Goal: Obtain resource: Download file/media

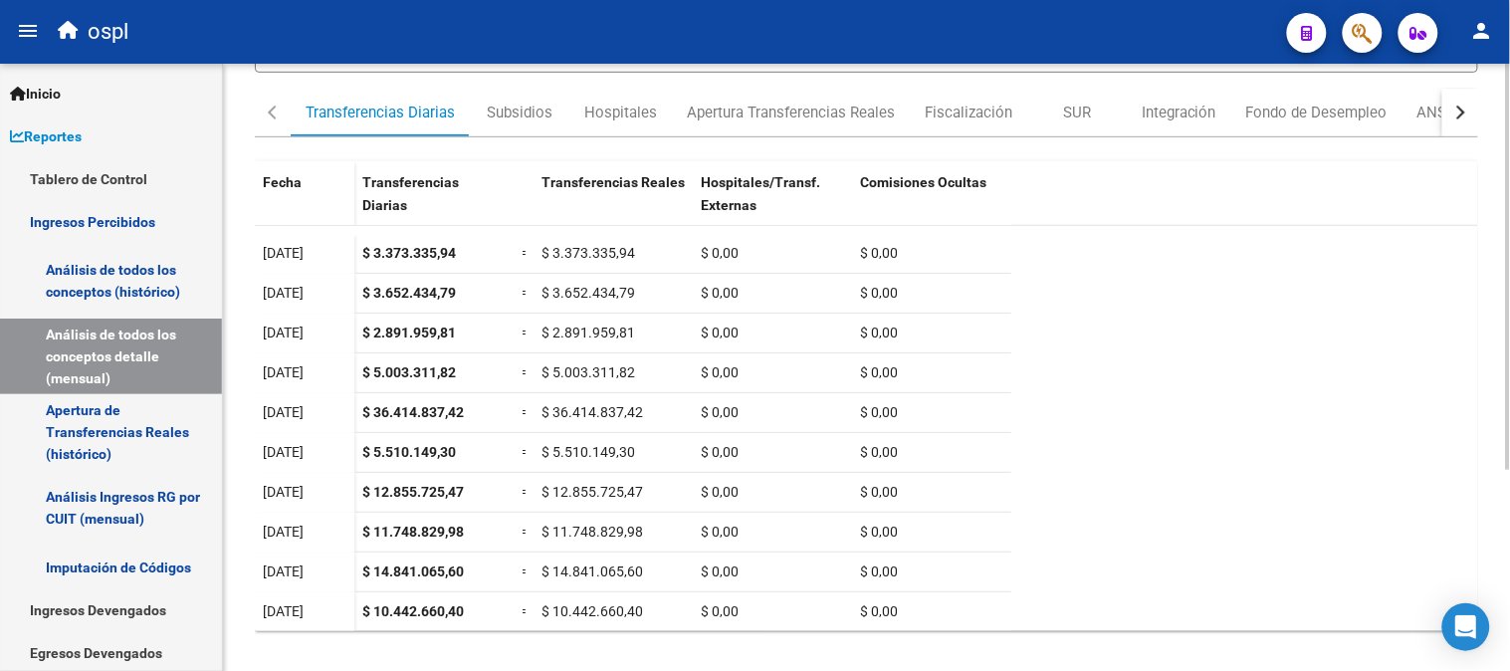
scroll to position [299, 0]
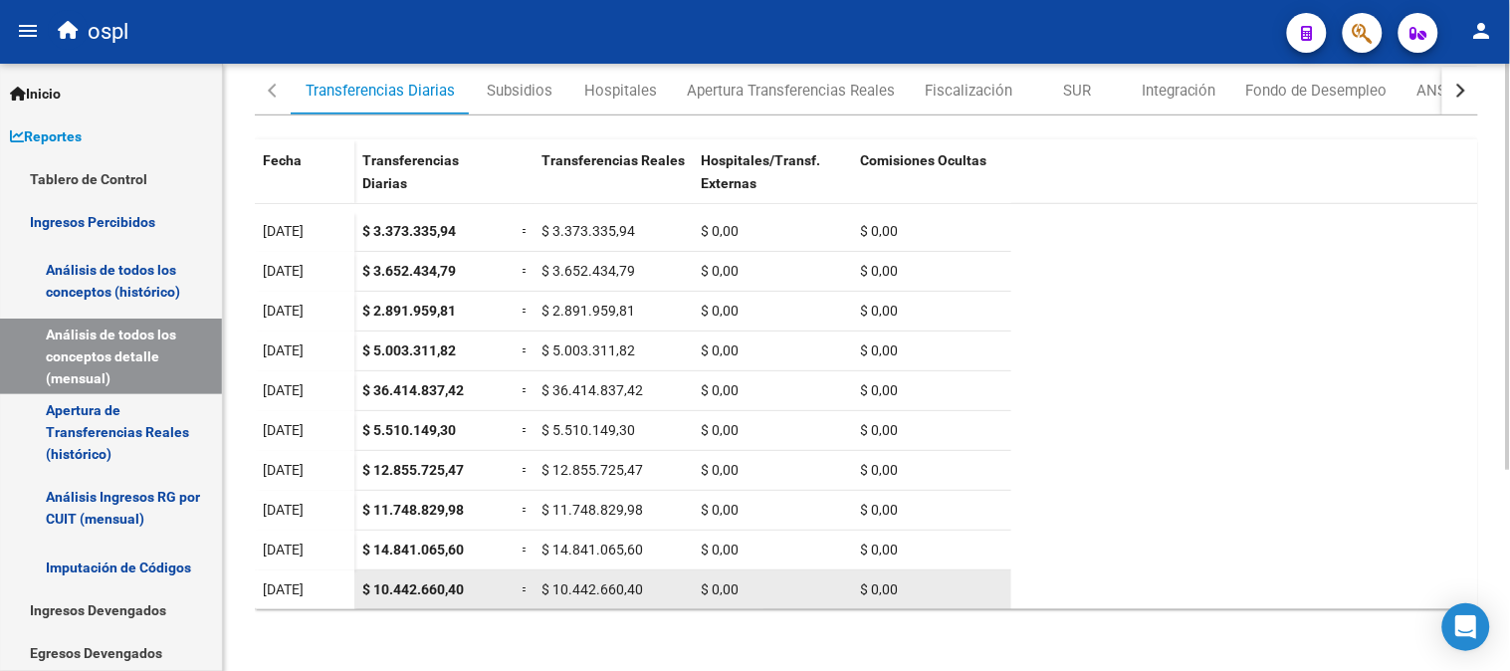
click at [413, 590] on span "$ 10.442.660,40" at bounding box center [413, 589] width 102 height 16
click at [411, 590] on span "$ 10.442.660,40" at bounding box center [413, 589] width 102 height 16
copy span "$ 10.442.660,40"
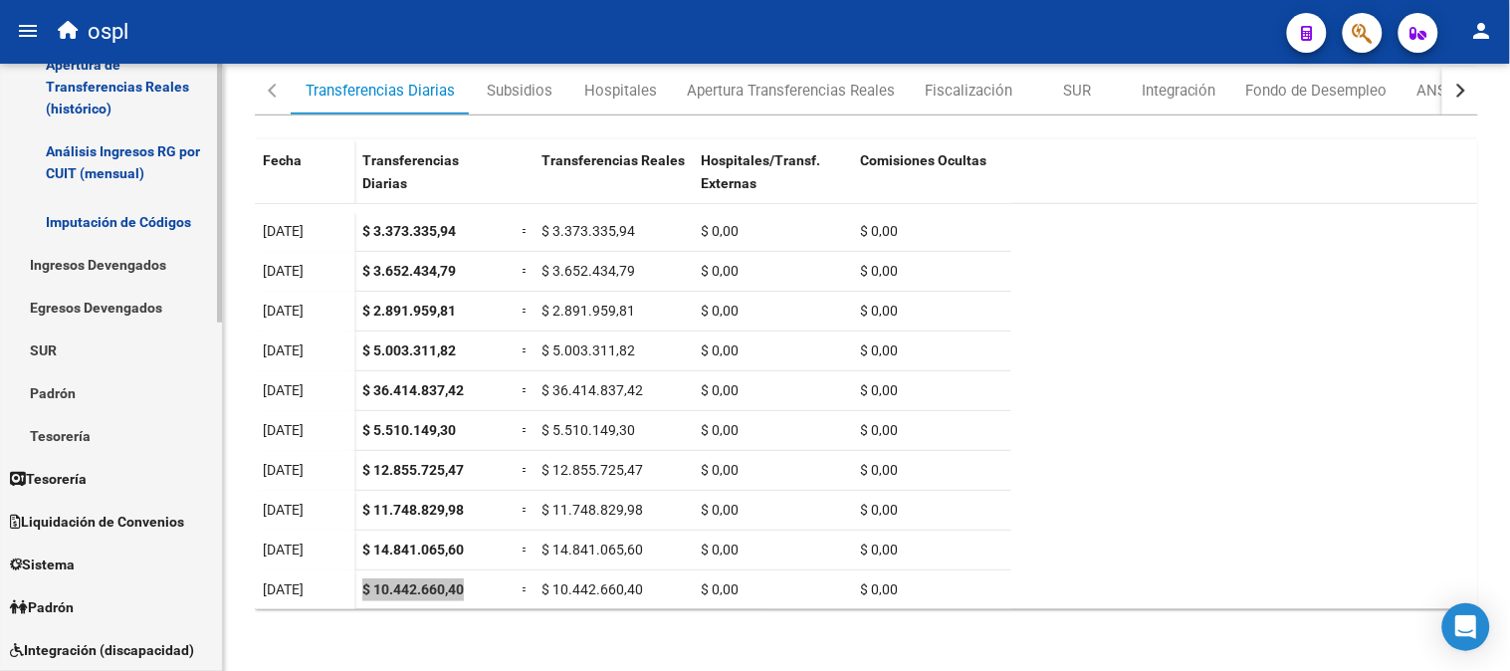
scroll to position [552, 0]
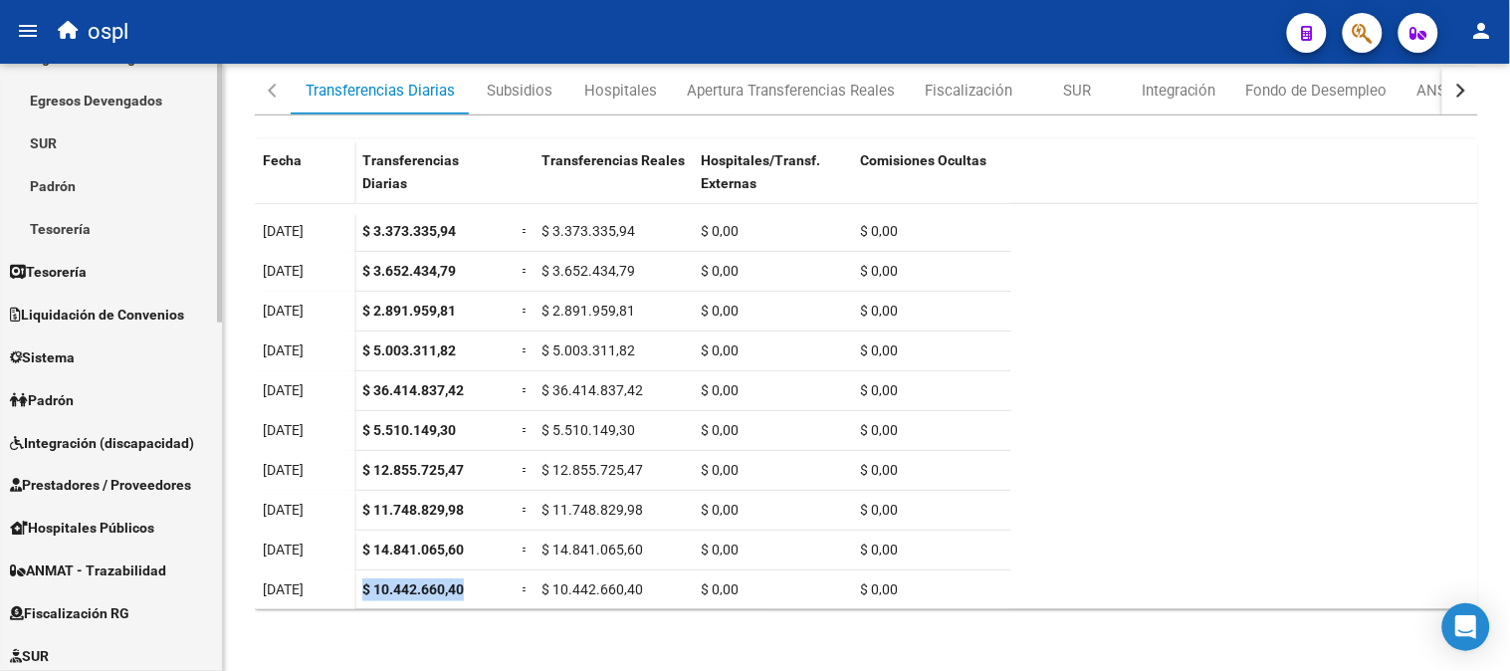
click at [142, 507] on link "Hospitales Públicos" at bounding box center [111, 528] width 222 height 43
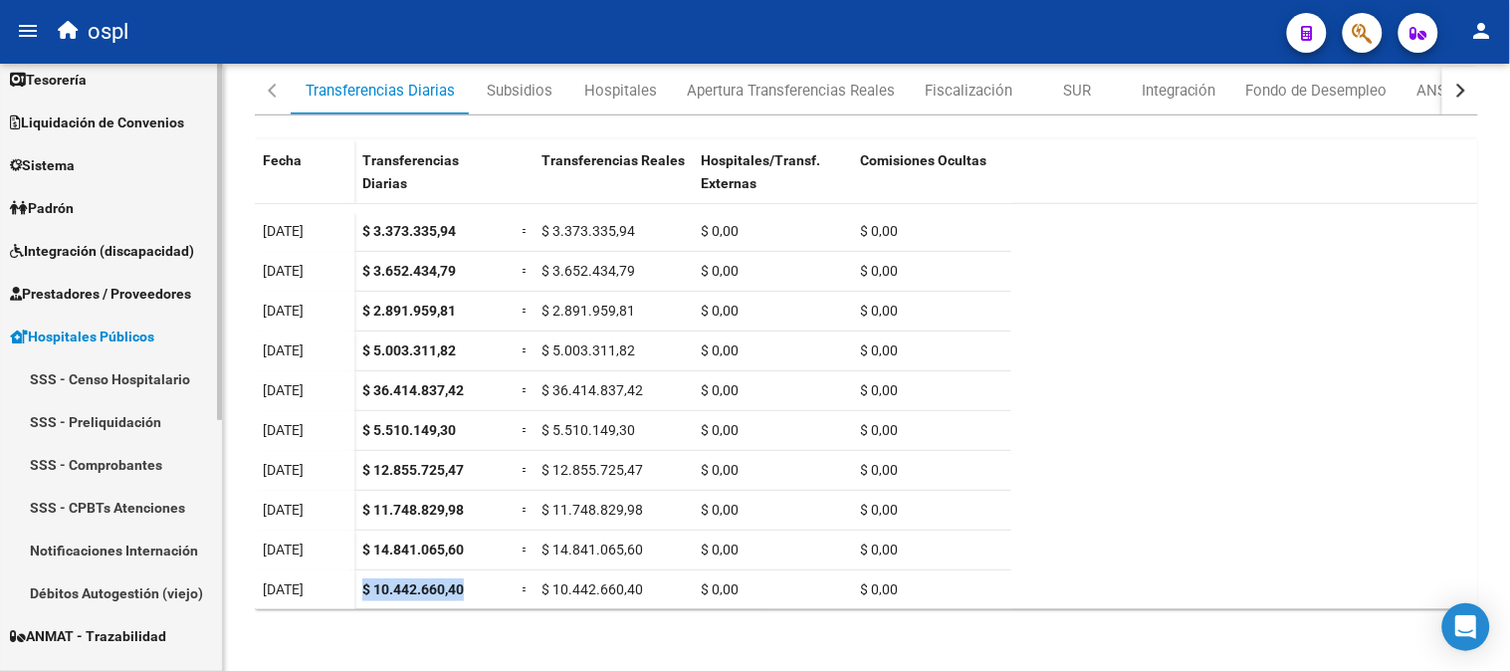
scroll to position [96, 0]
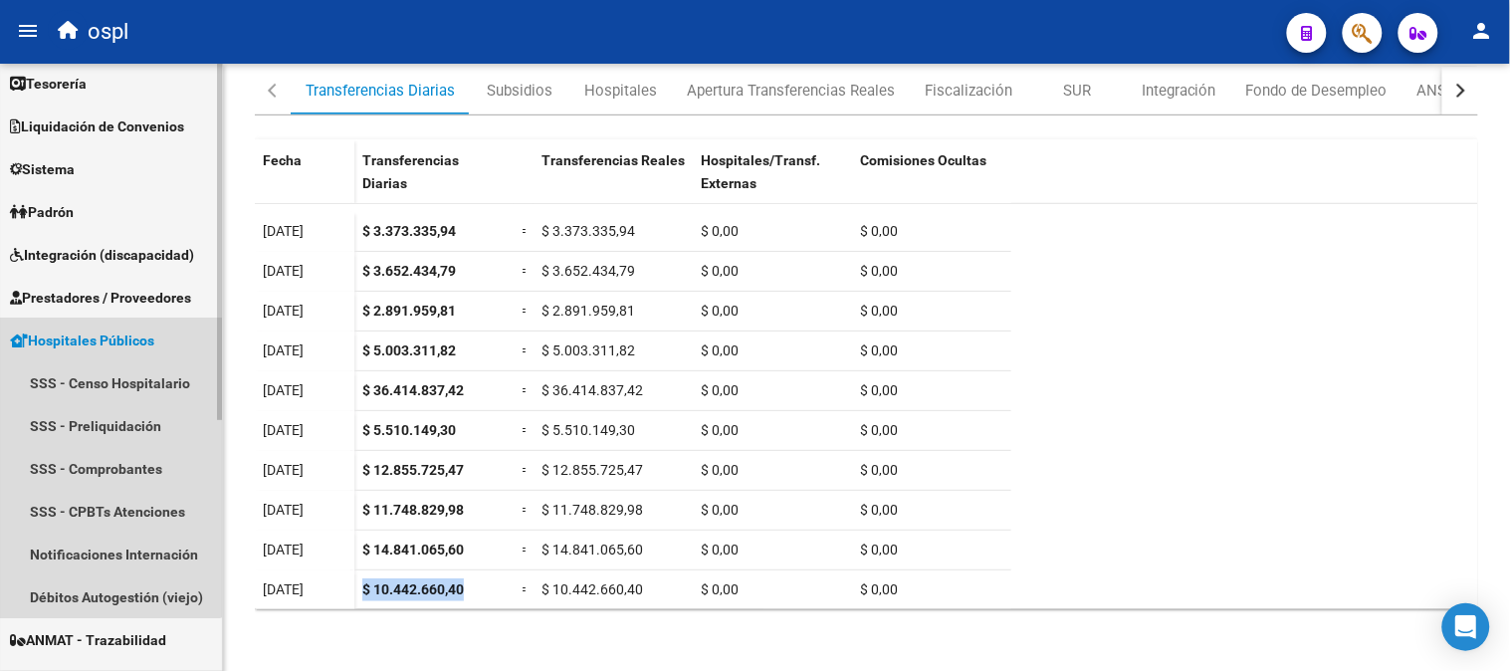
click at [107, 332] on span "Hospitales Públicos" at bounding box center [82, 340] width 144 height 22
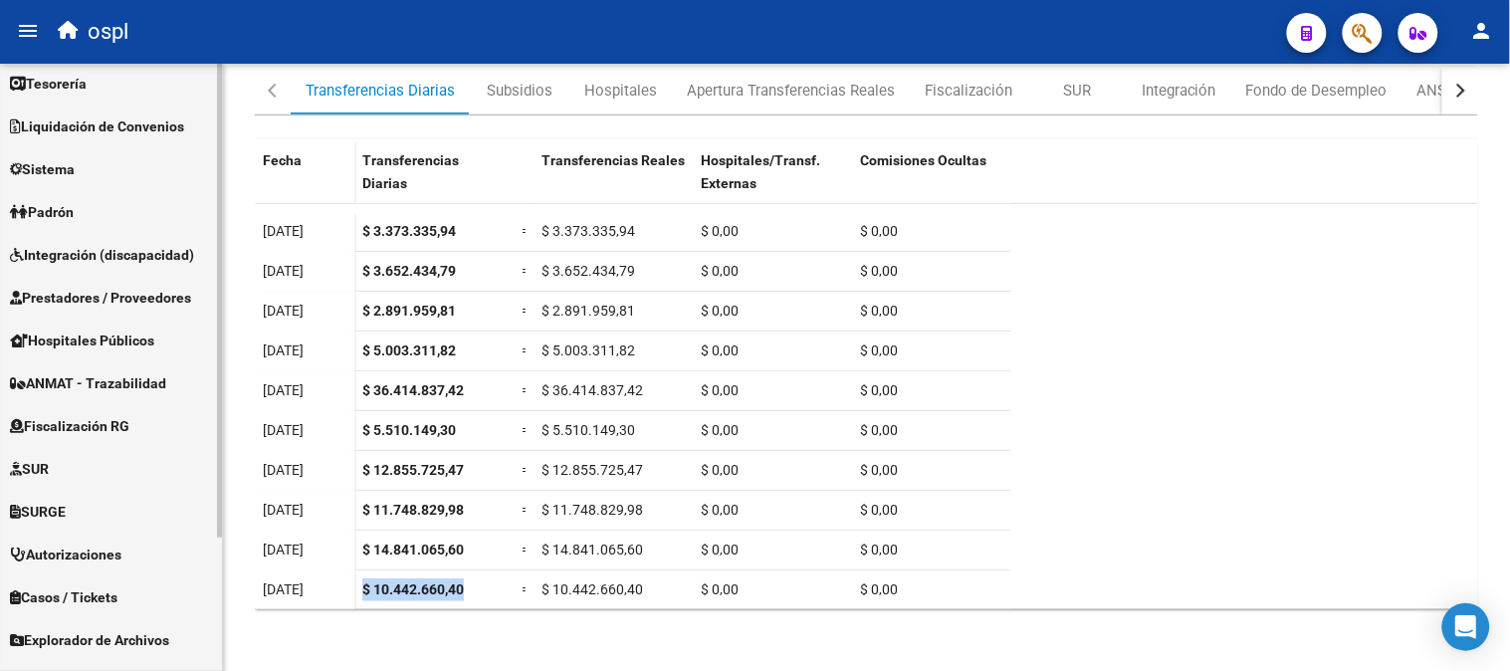
click at [107, 297] on span "Prestadores / Proveedores" at bounding box center [100, 298] width 181 height 22
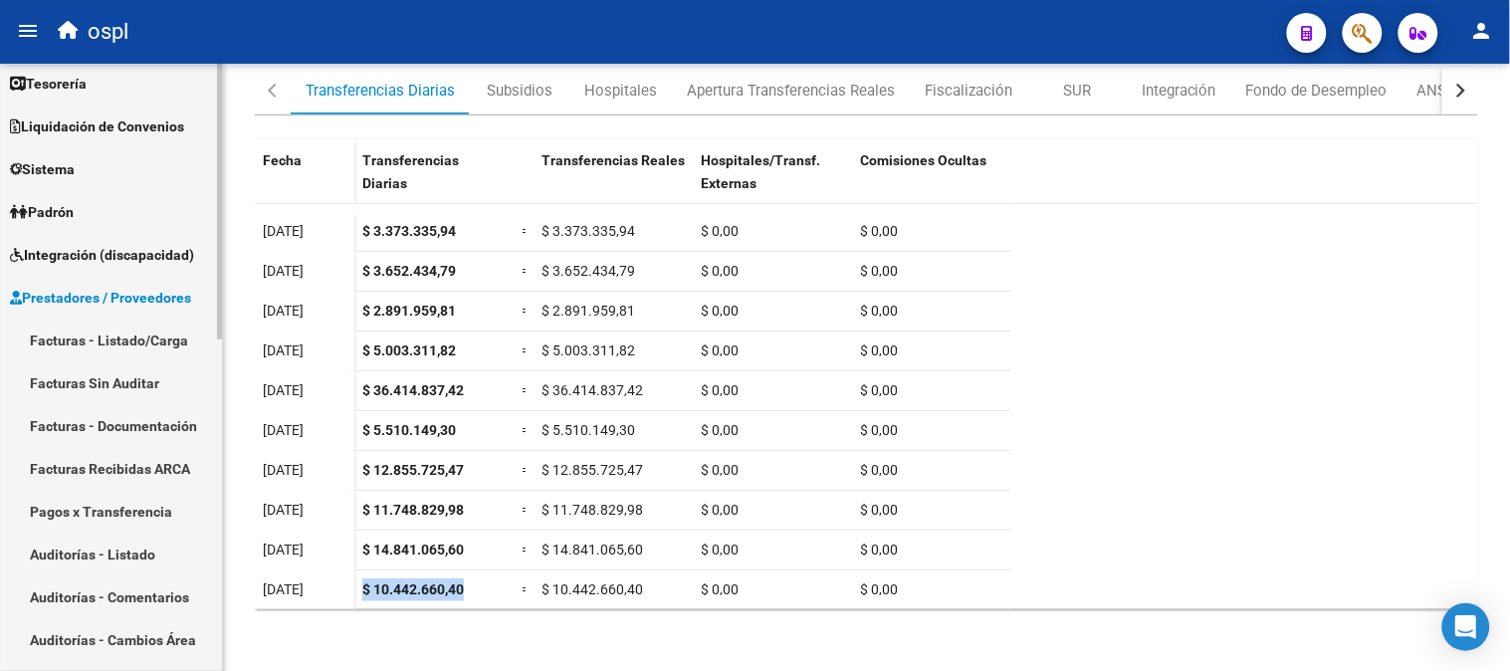
click at [151, 345] on link "Facturas - Listado/Carga" at bounding box center [111, 339] width 222 height 43
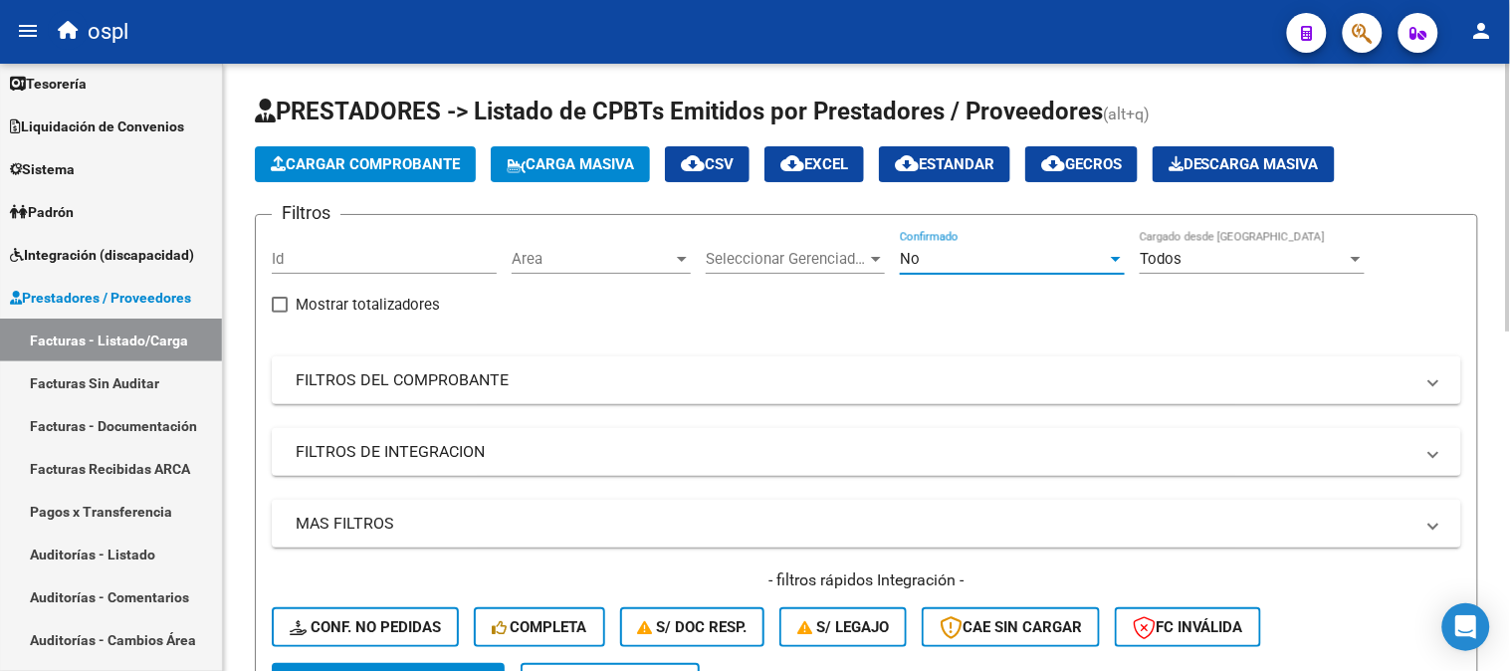
click at [920, 267] on div "No" at bounding box center [1003, 259] width 207 height 18
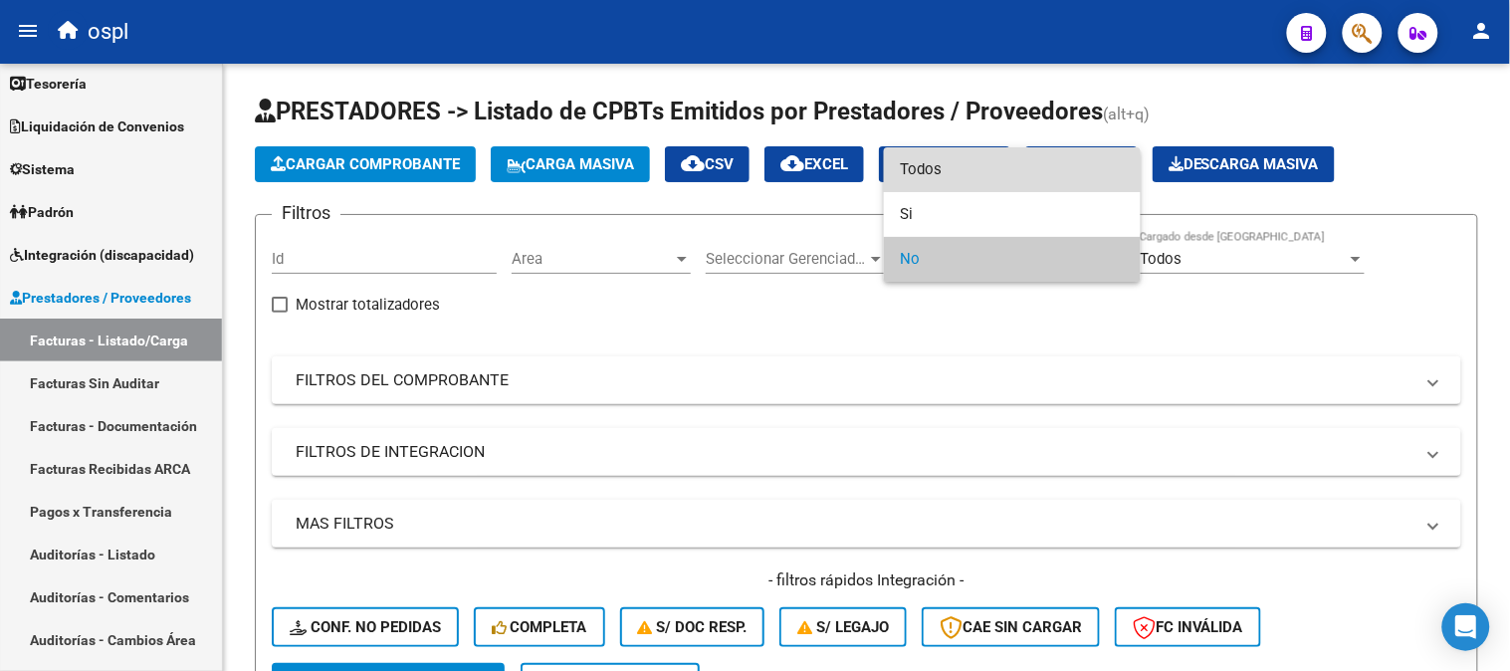
click at [939, 187] on span "Todos" at bounding box center [1012, 169] width 225 height 45
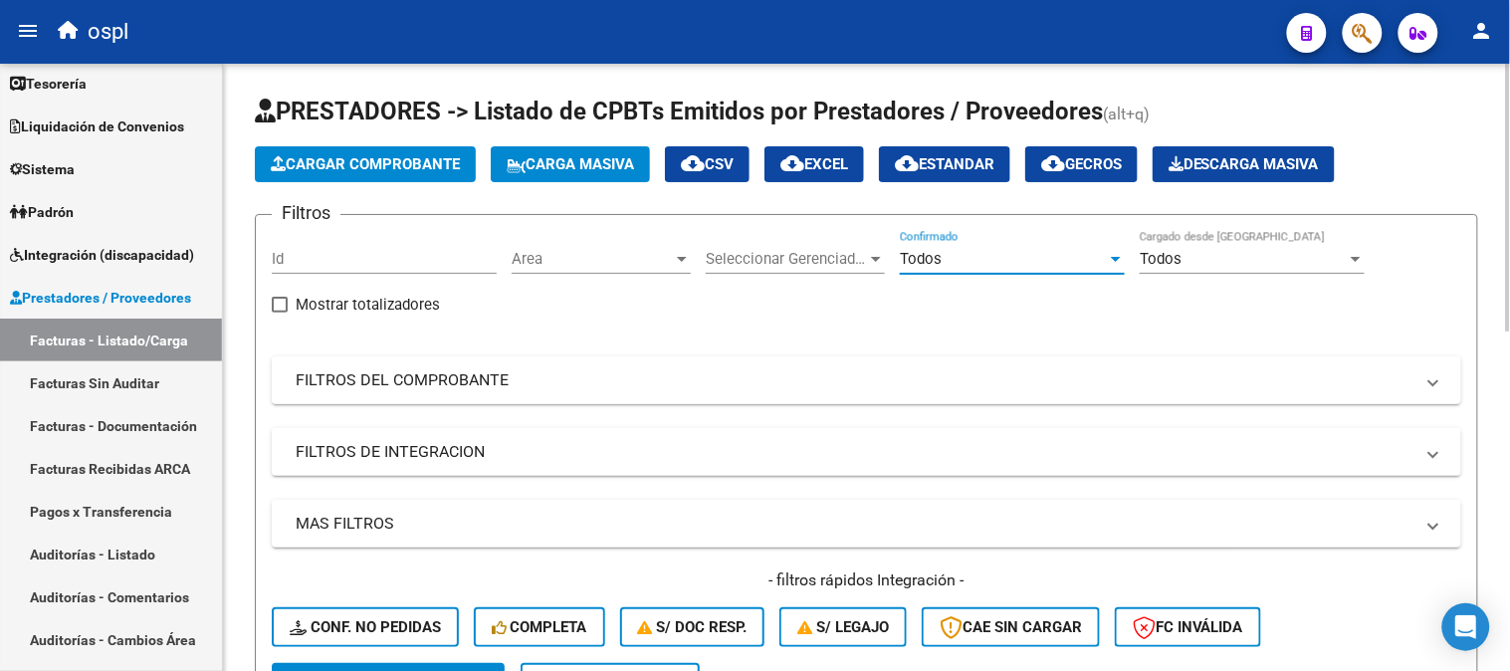
click at [808, 380] on mat-panel-title "FILTROS DEL COMPROBANTE" at bounding box center [854, 380] width 1117 height 22
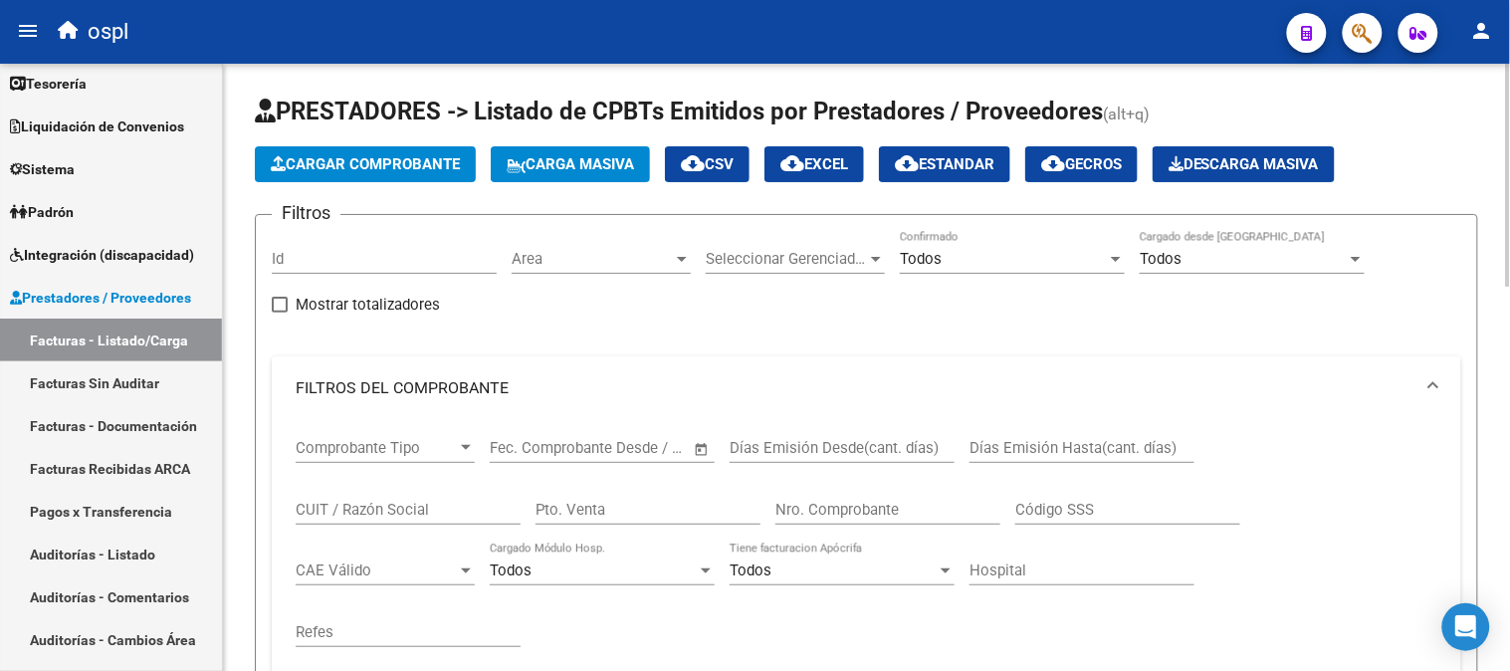
click at [442, 514] on input "CUIT / Razón Social" at bounding box center [408, 510] width 225 height 18
paste input "715.984,67"
paste input "20248010623"
paste input "text"
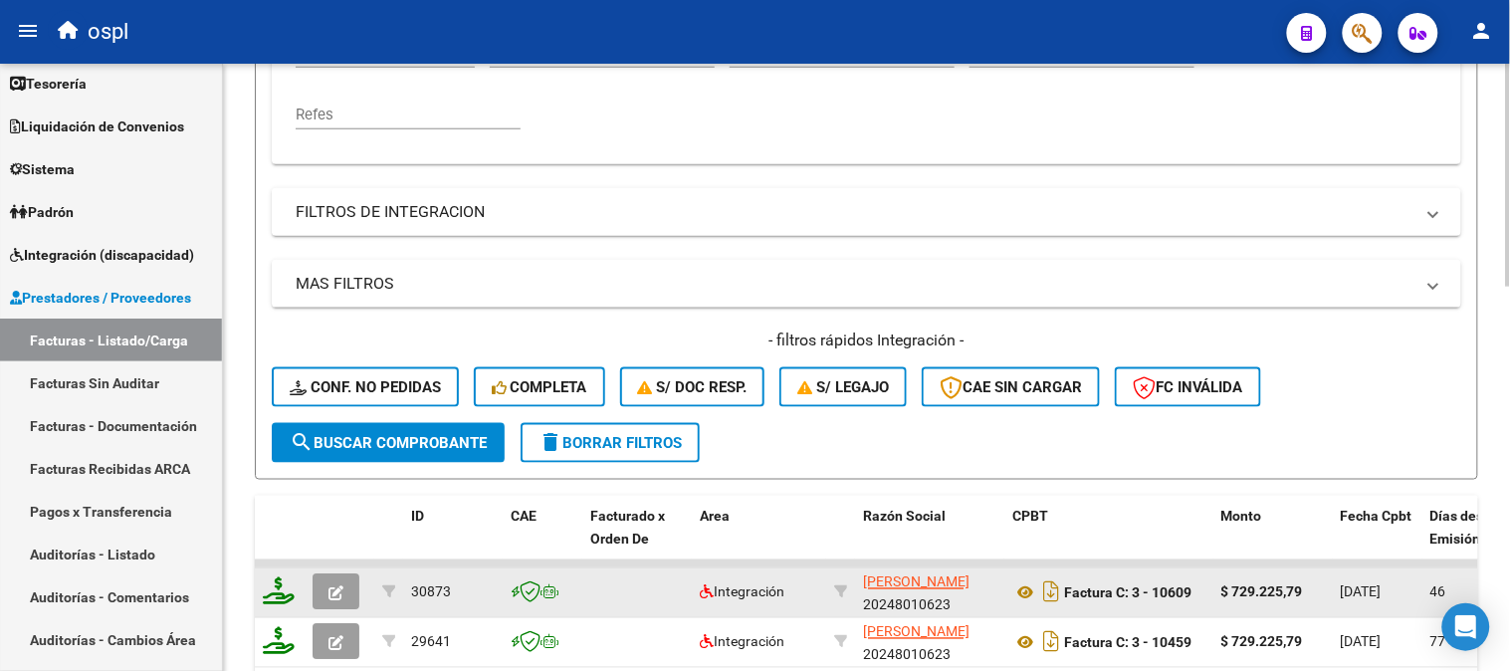
scroll to position [552, 0]
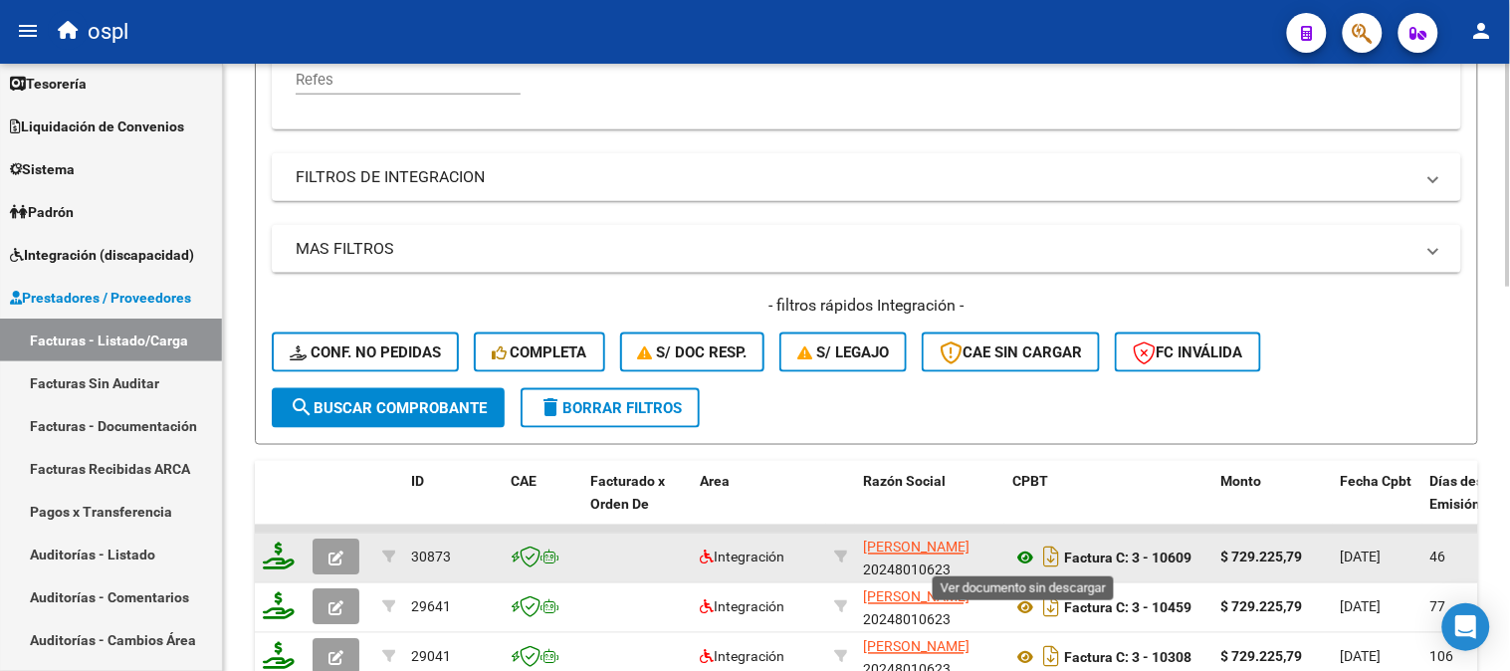
click at [1022, 554] on icon at bounding box center [1025, 558] width 26 height 24
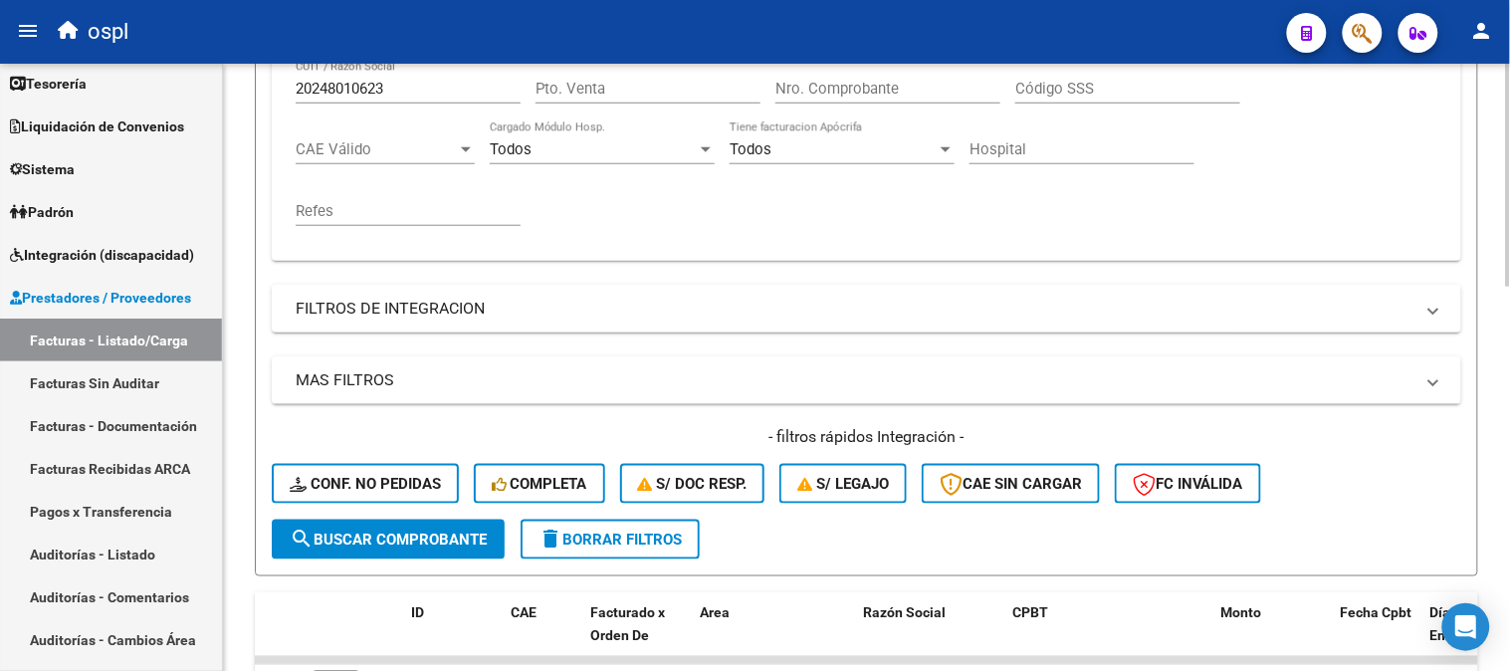
scroll to position [221, 0]
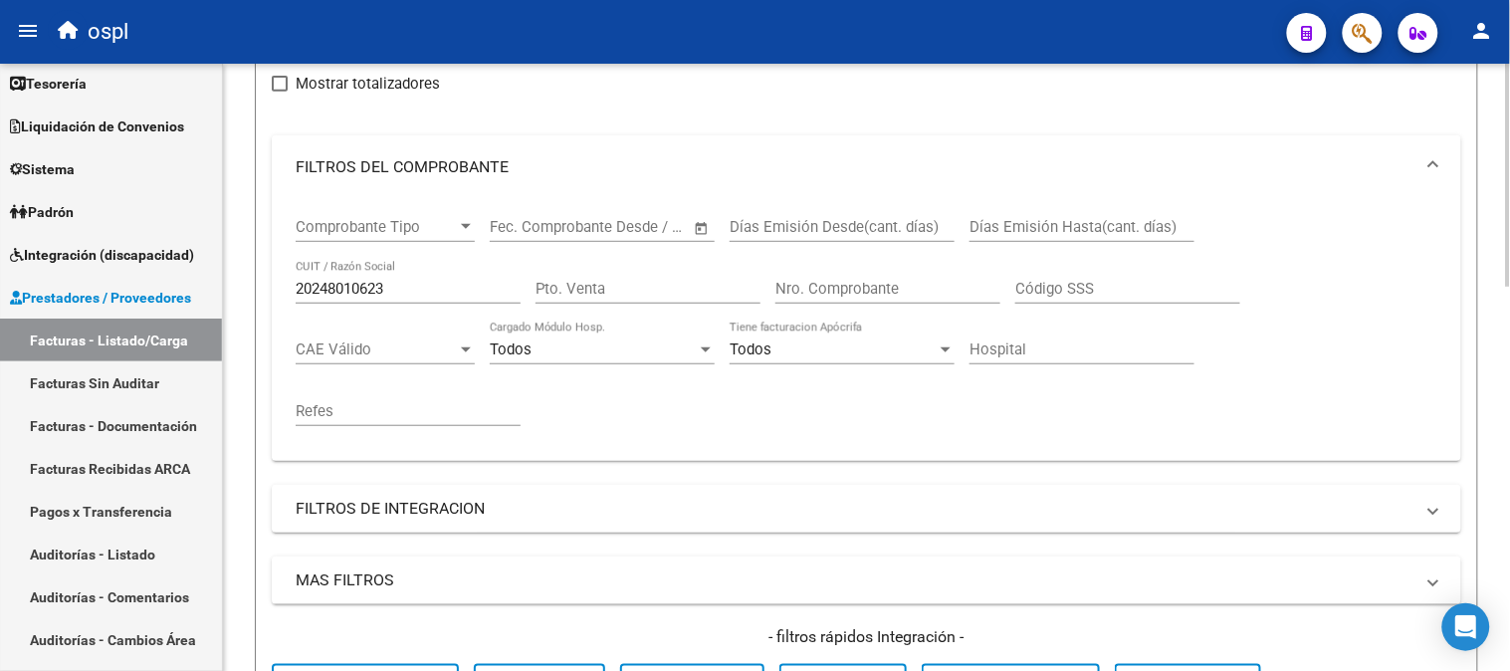
click at [388, 291] on input "20248010623" at bounding box center [408, 289] width 225 height 18
paste input "358.653,36"
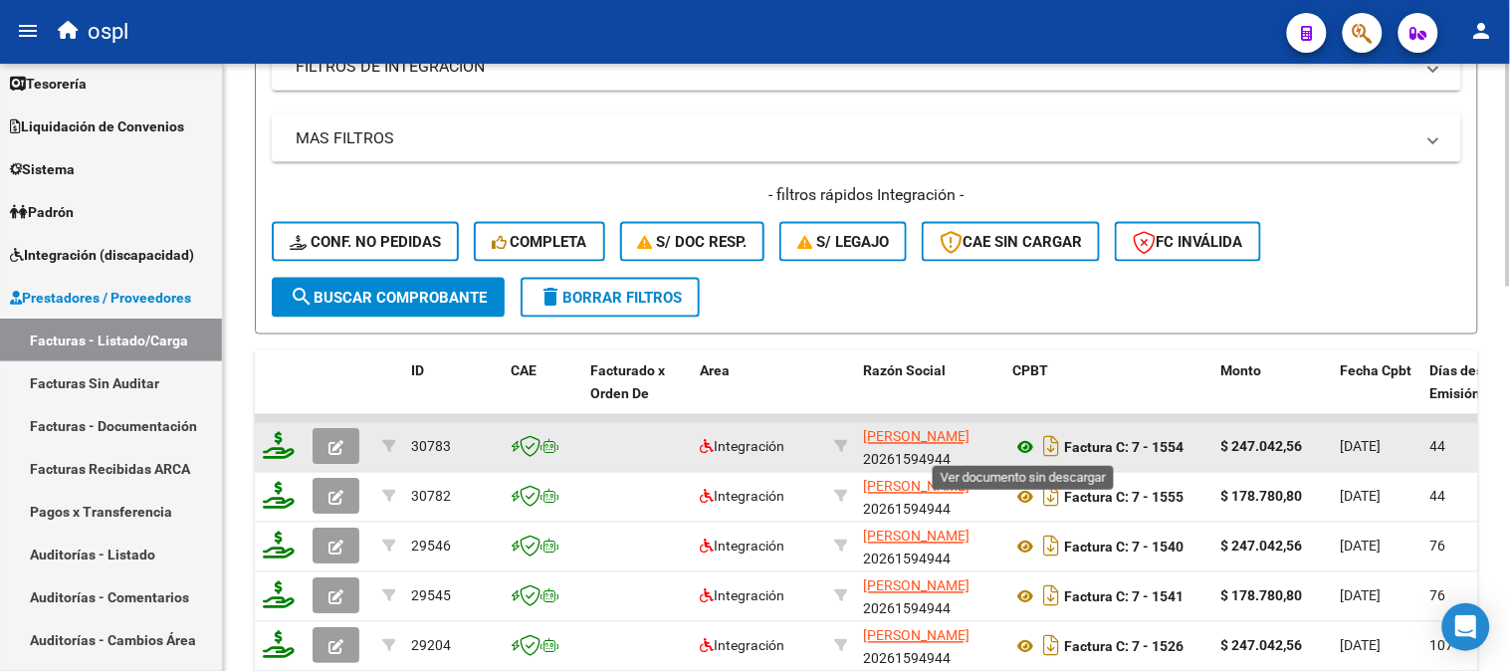
click at [1031, 440] on icon at bounding box center [1025, 448] width 26 height 24
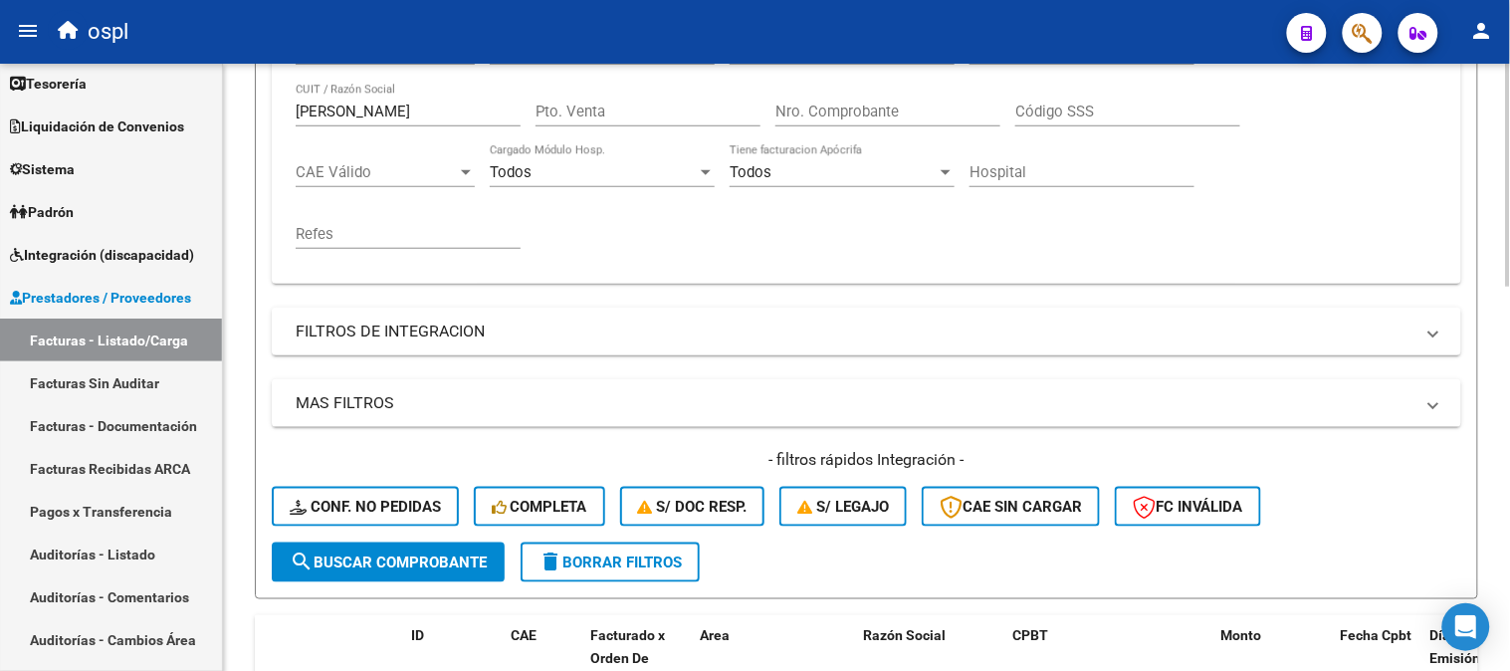
scroll to position [221, 0]
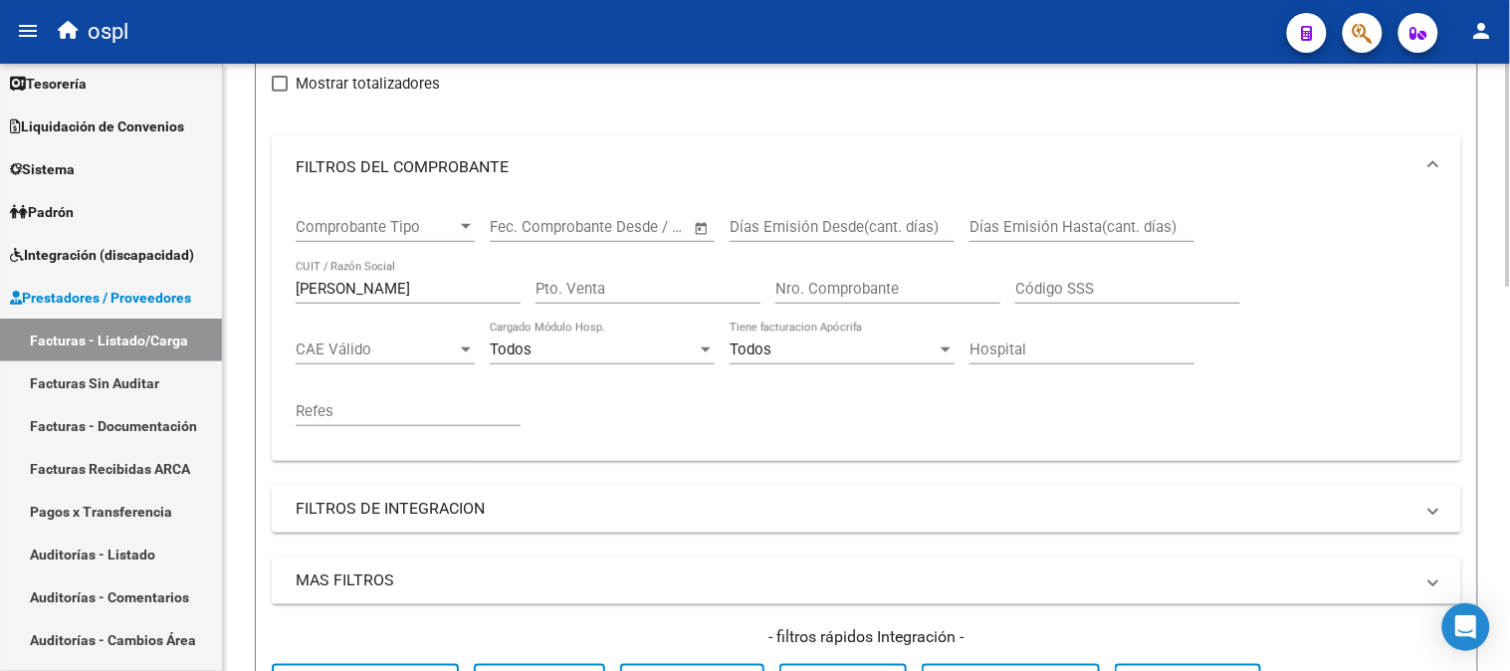
click at [404, 284] on input "[PERSON_NAME]" at bounding box center [408, 289] width 225 height 18
paste input "20262878024"
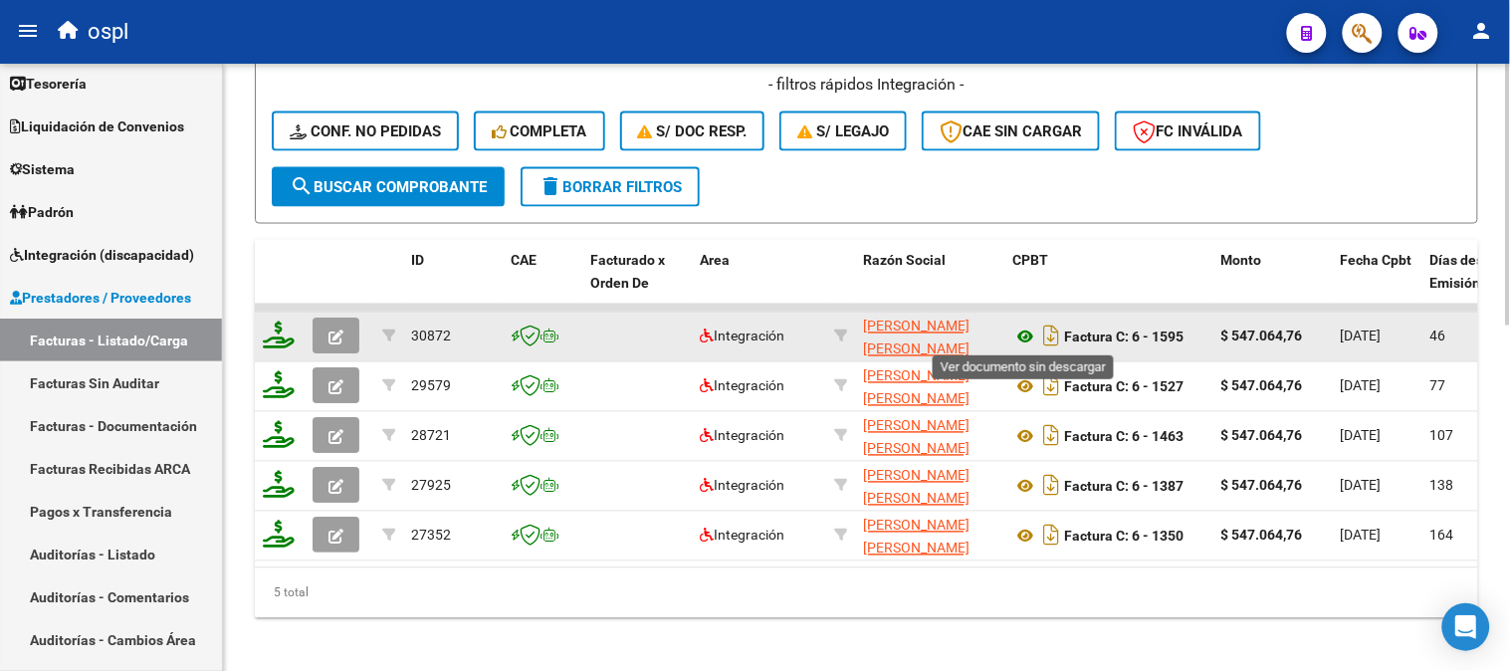
click at [1025, 339] on icon at bounding box center [1025, 337] width 26 height 24
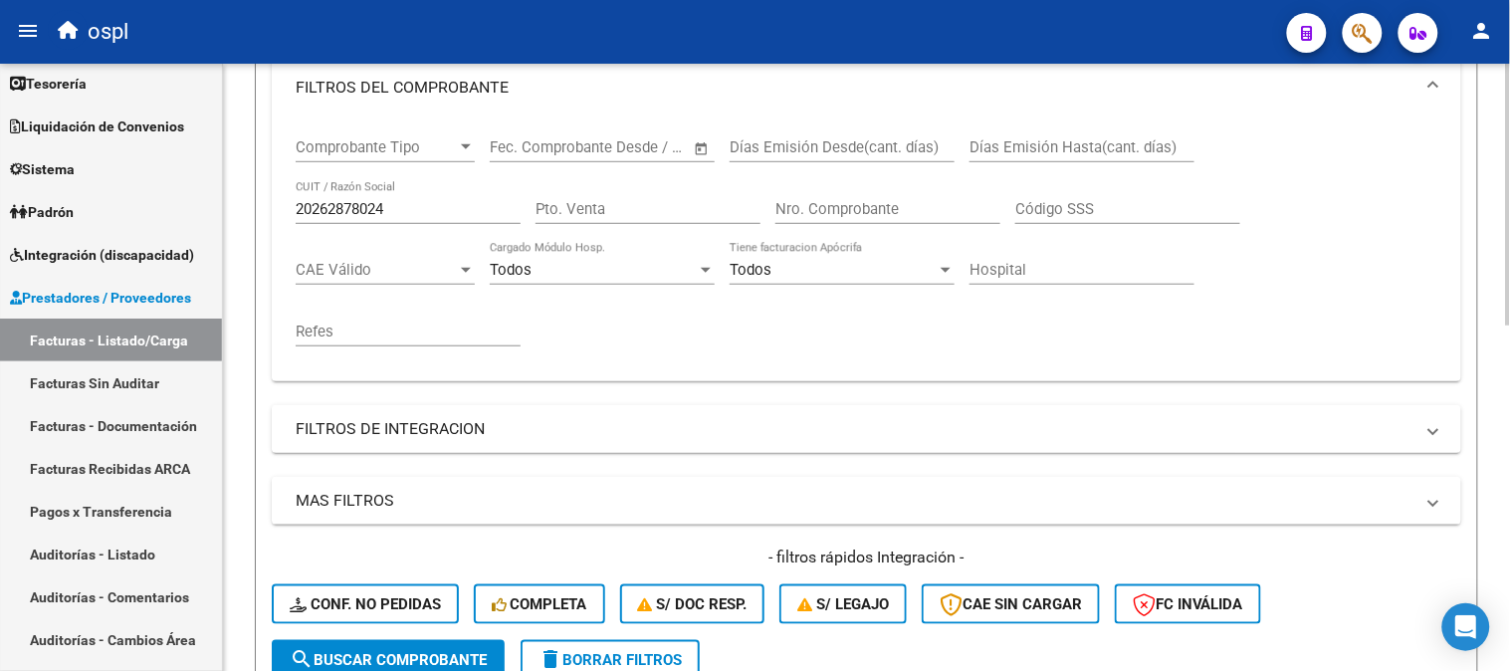
scroll to position [221, 0]
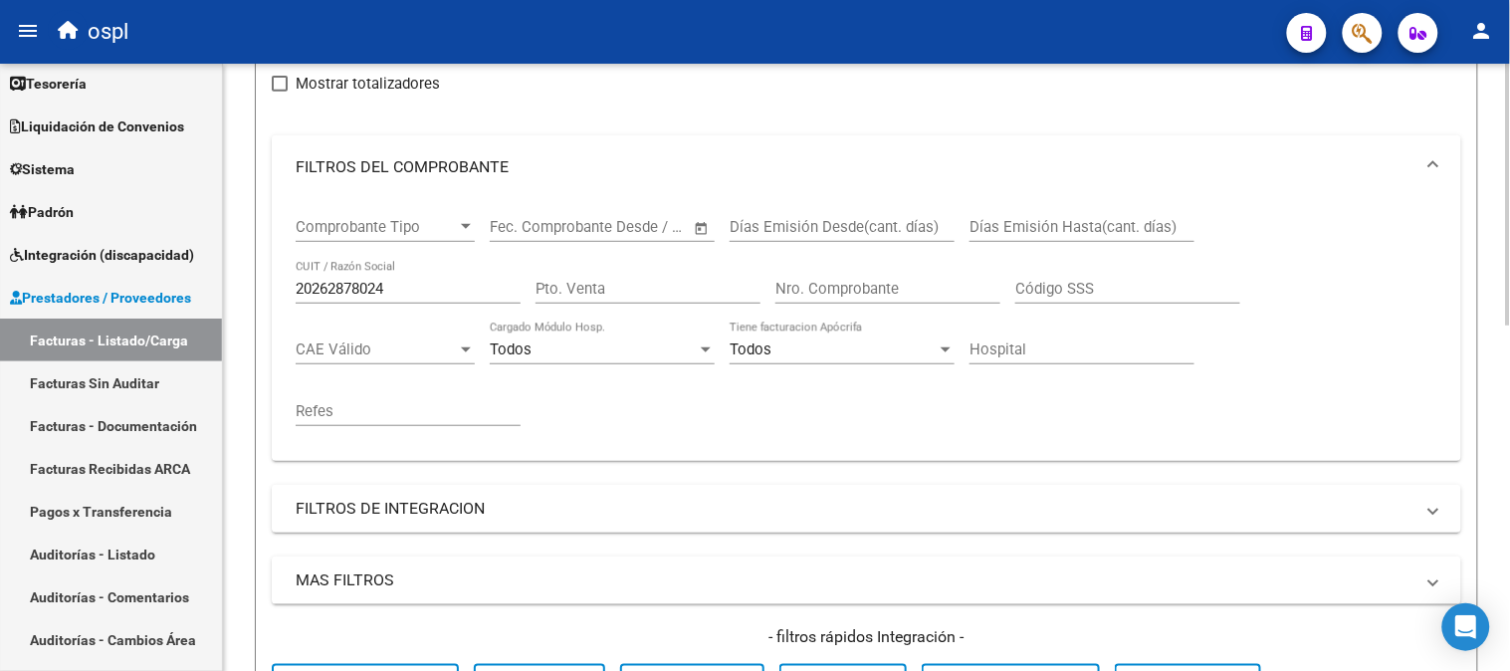
click at [393, 283] on input "20262878024" at bounding box center [408, 289] width 225 height 18
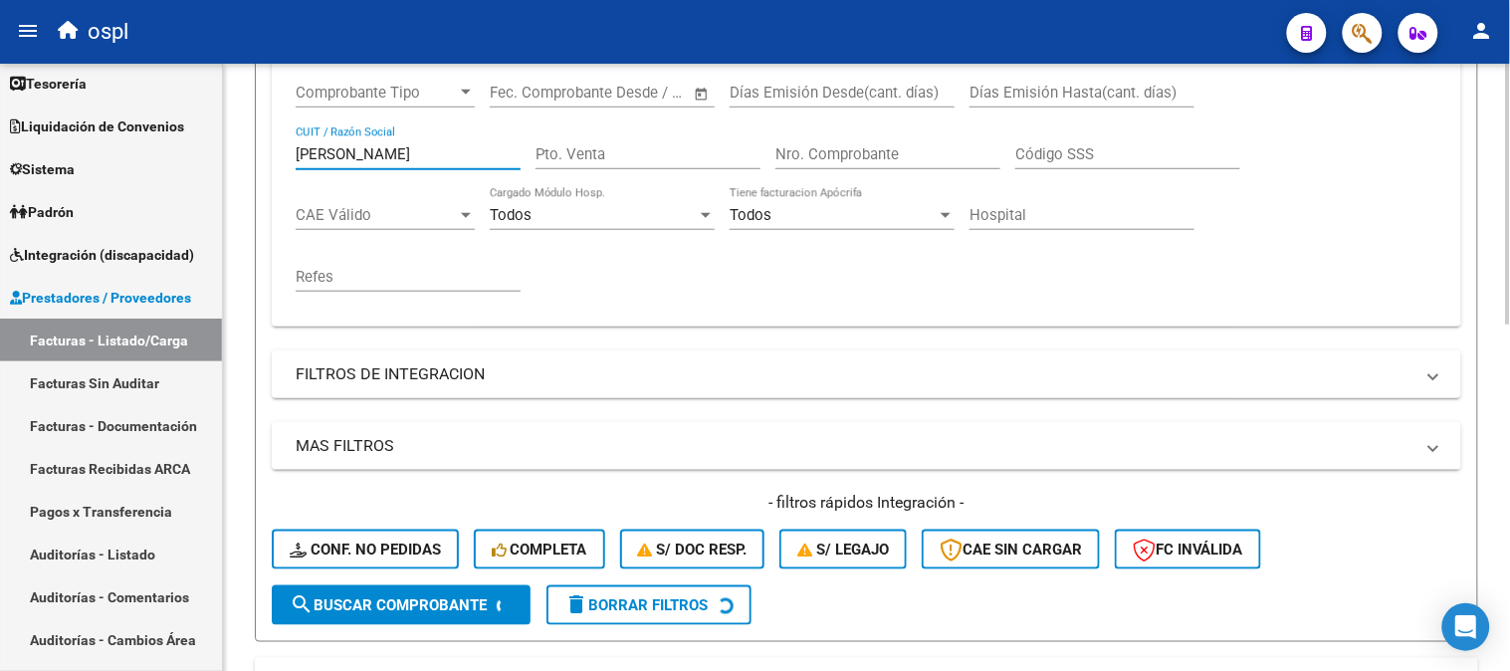
scroll to position [663, 0]
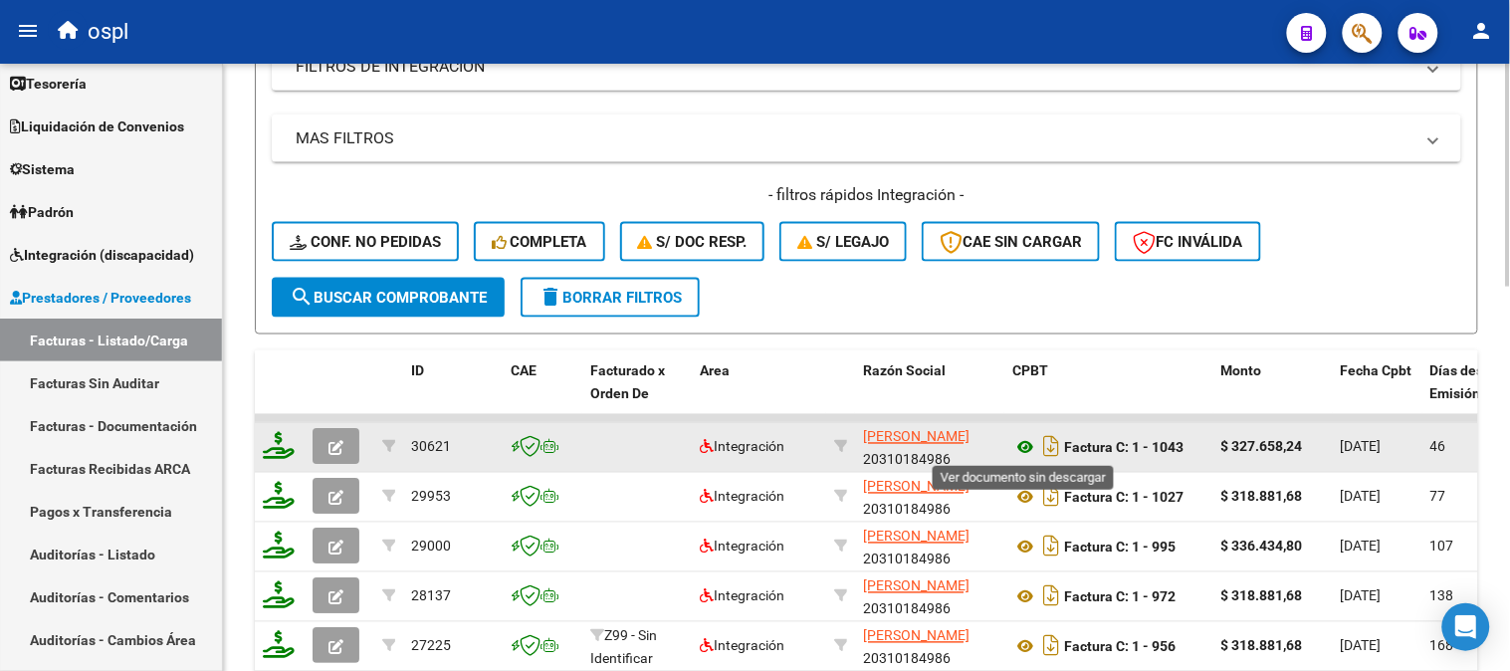
click at [1027, 444] on icon at bounding box center [1025, 448] width 26 height 24
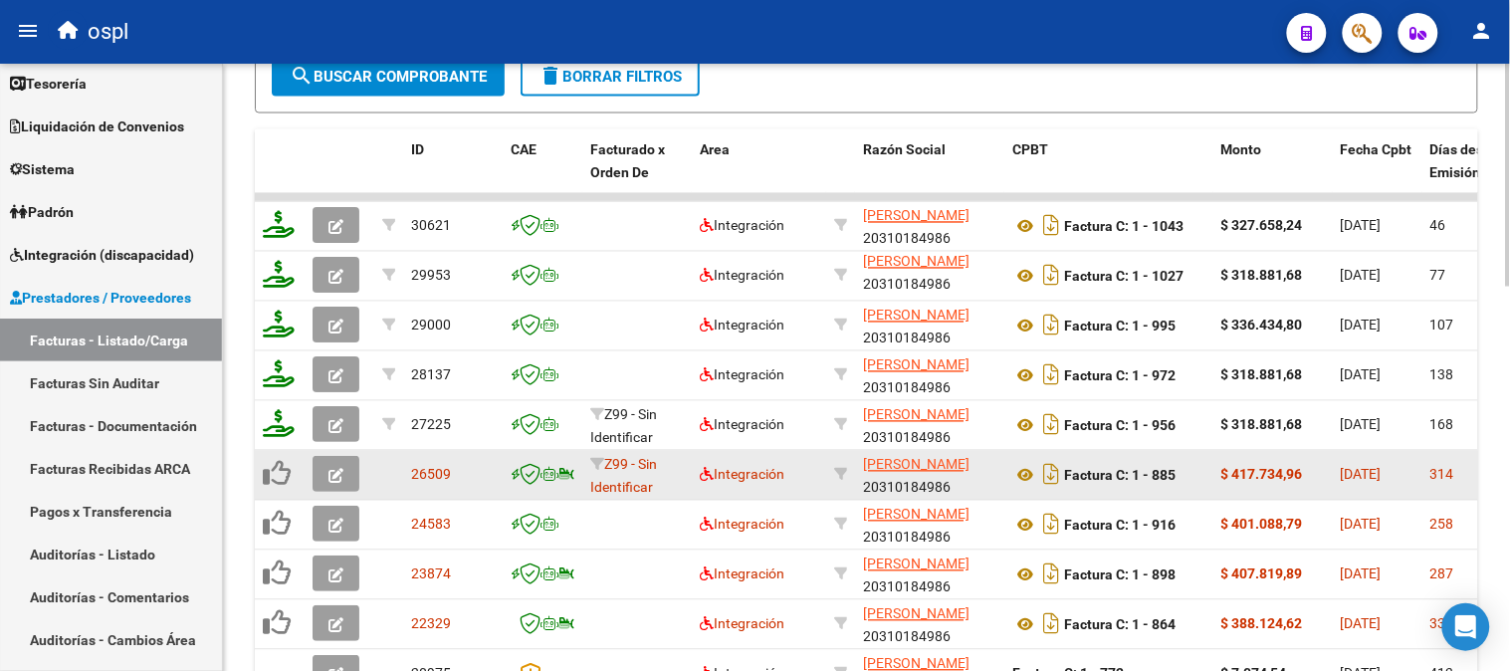
scroll to position [25, 0]
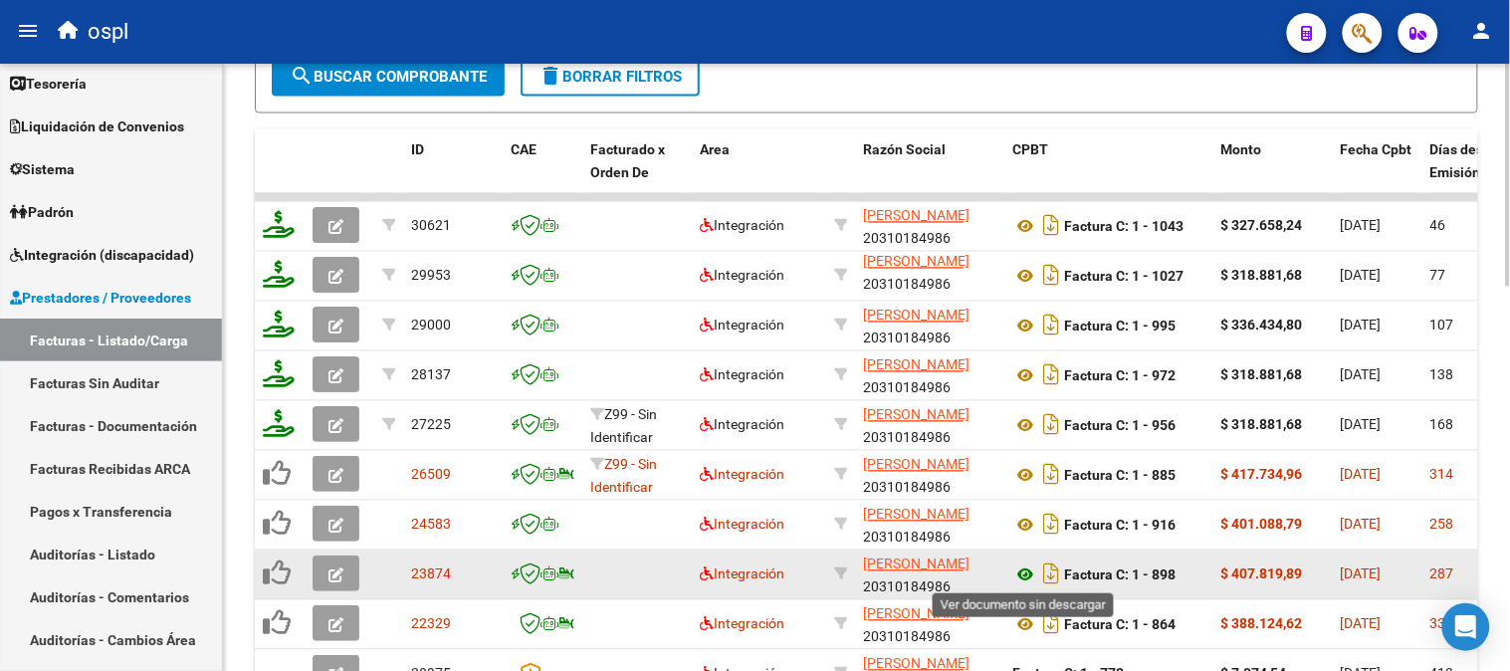
click at [1020, 575] on icon at bounding box center [1025, 575] width 26 height 24
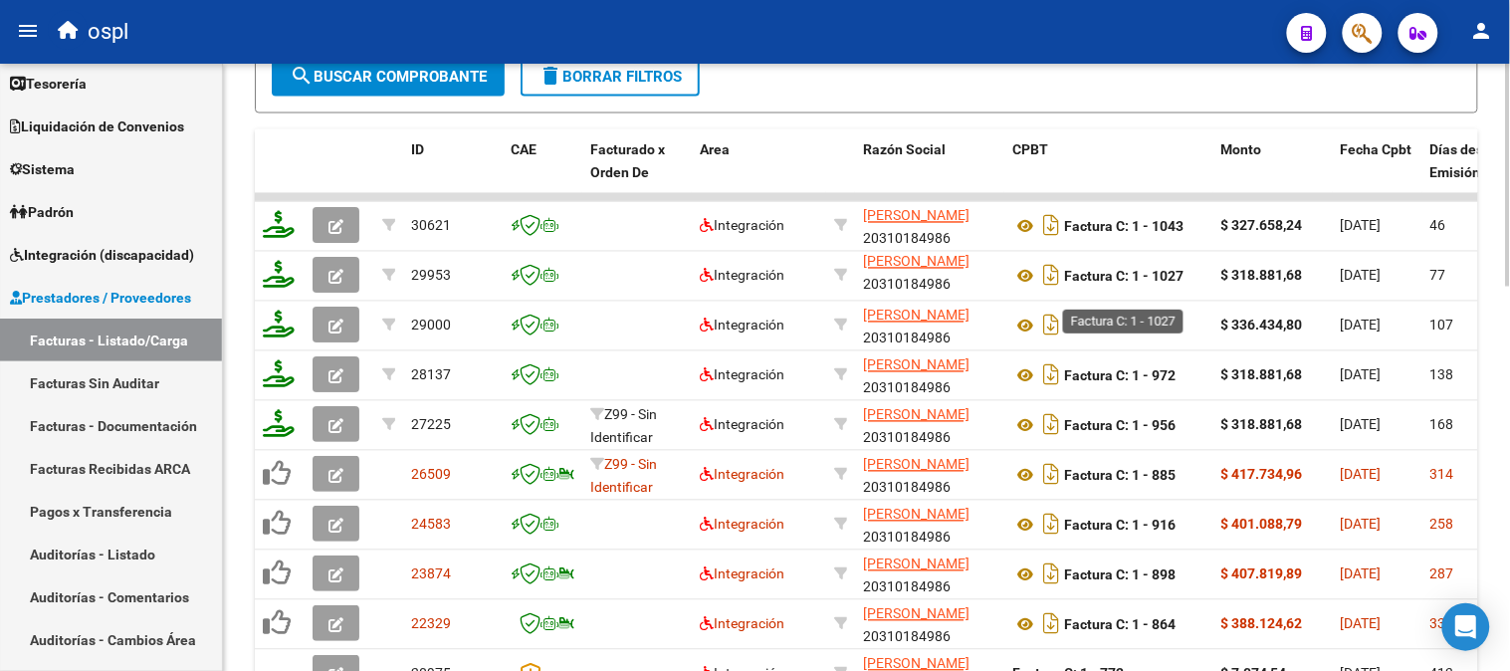
scroll to position [221, 0]
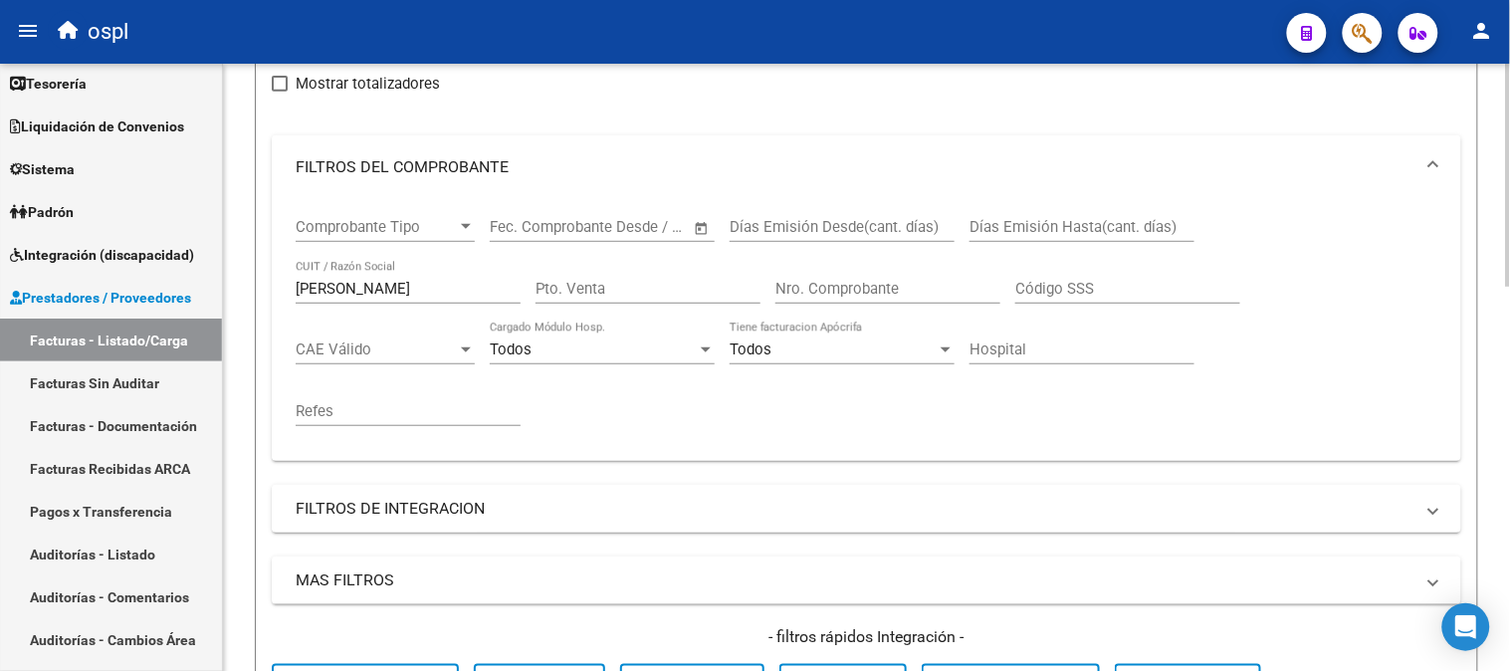
click at [379, 300] on div "[PERSON_NAME] CUIT / Razón Social" at bounding box center [408, 282] width 225 height 43
click at [379, 296] on input "[PERSON_NAME]" at bounding box center [408, 289] width 225 height 18
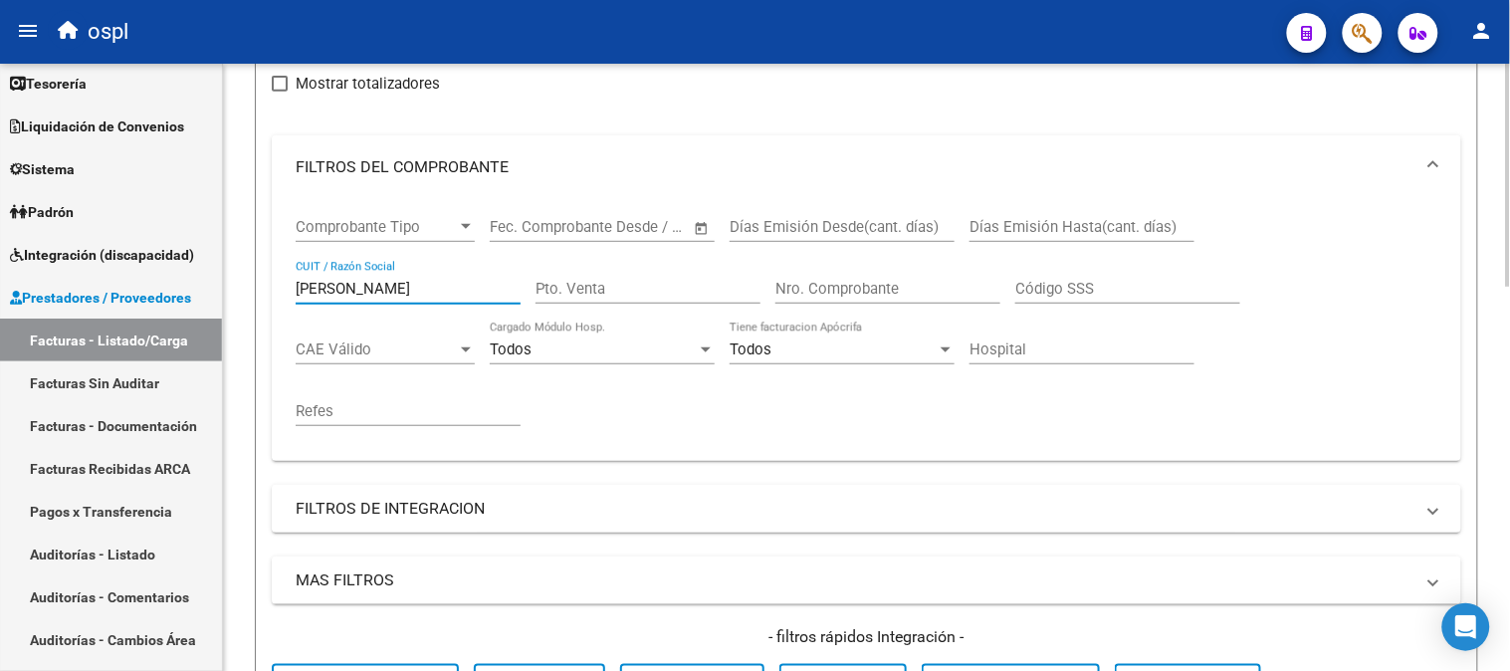
paste input "23313815749"
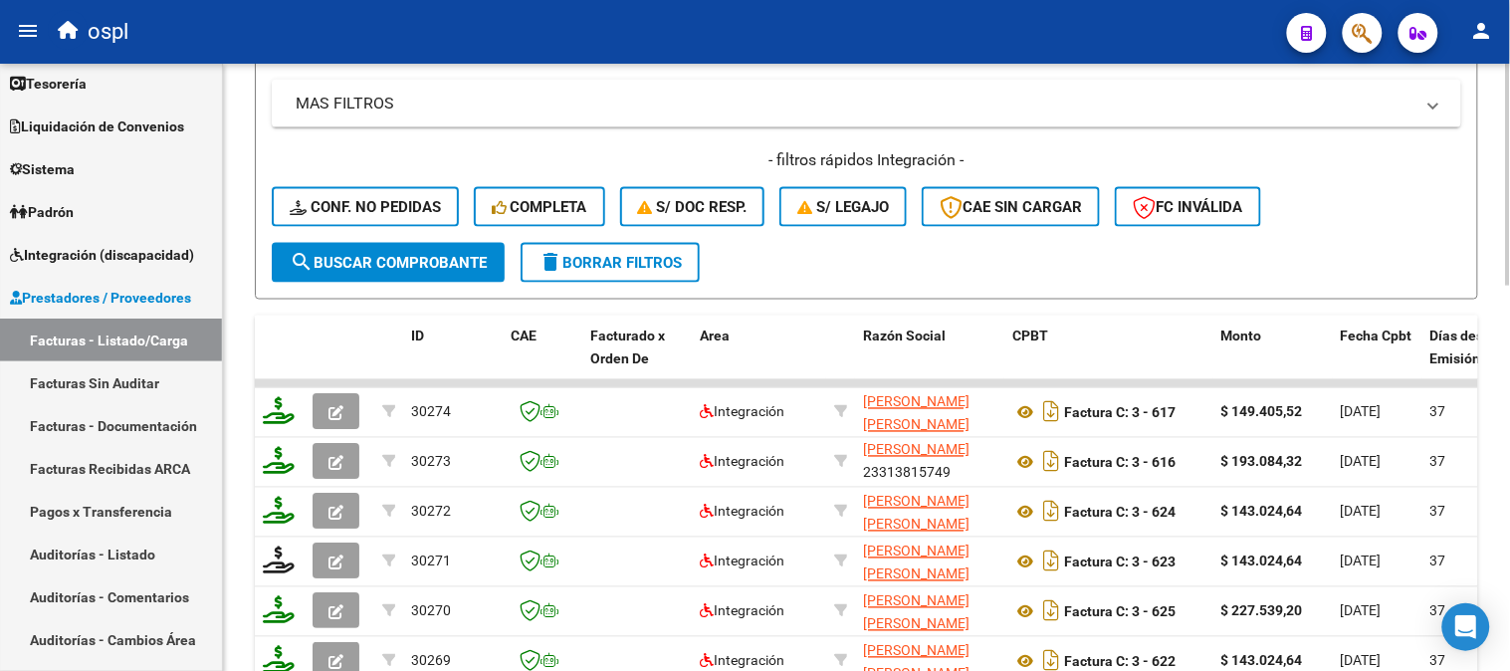
scroll to position [995, 0]
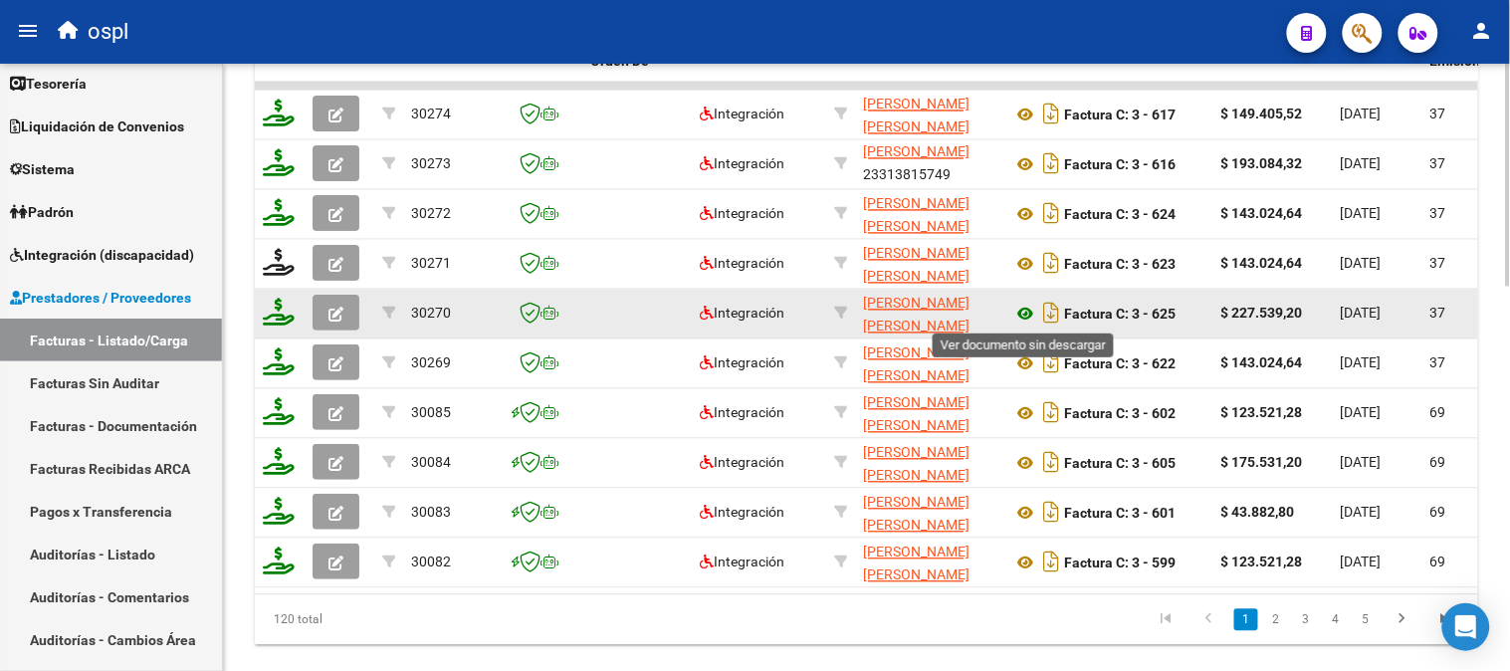
type input "23313815749"
click at [1021, 306] on icon at bounding box center [1025, 315] width 26 height 24
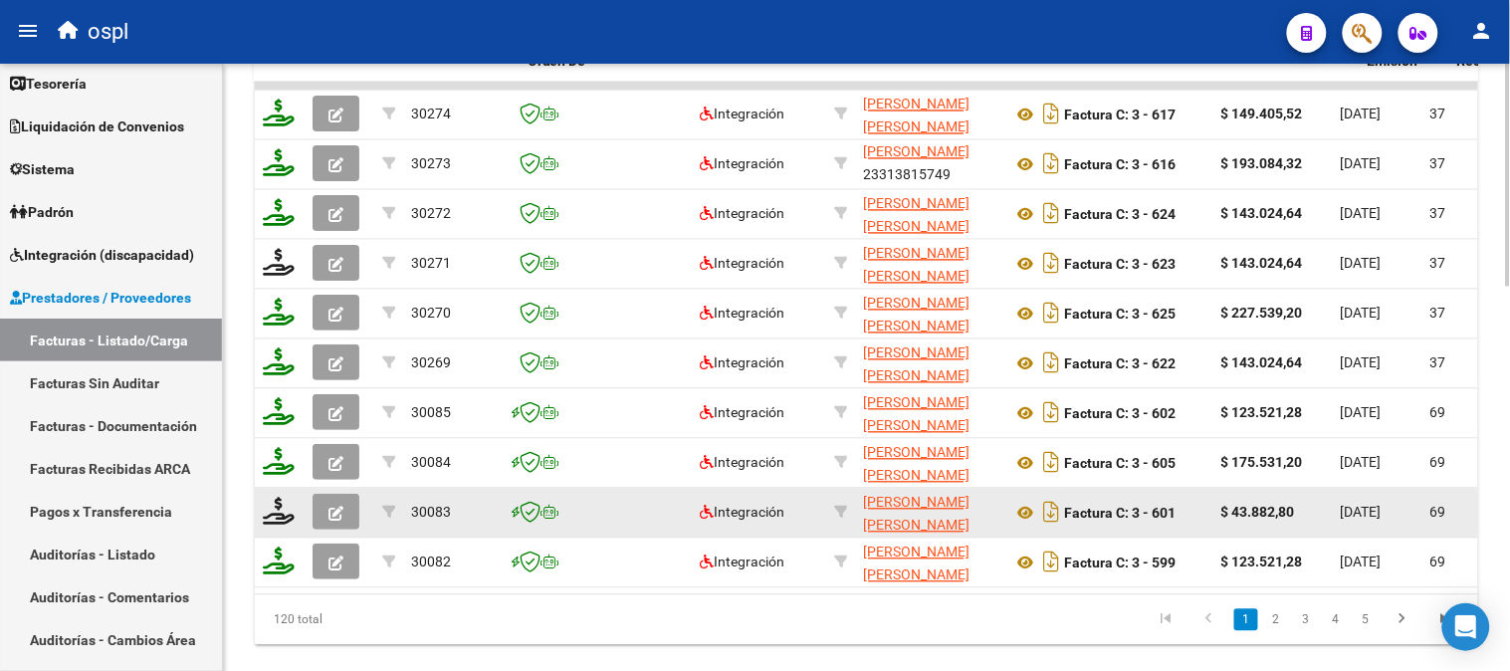
scroll to position [266, 0]
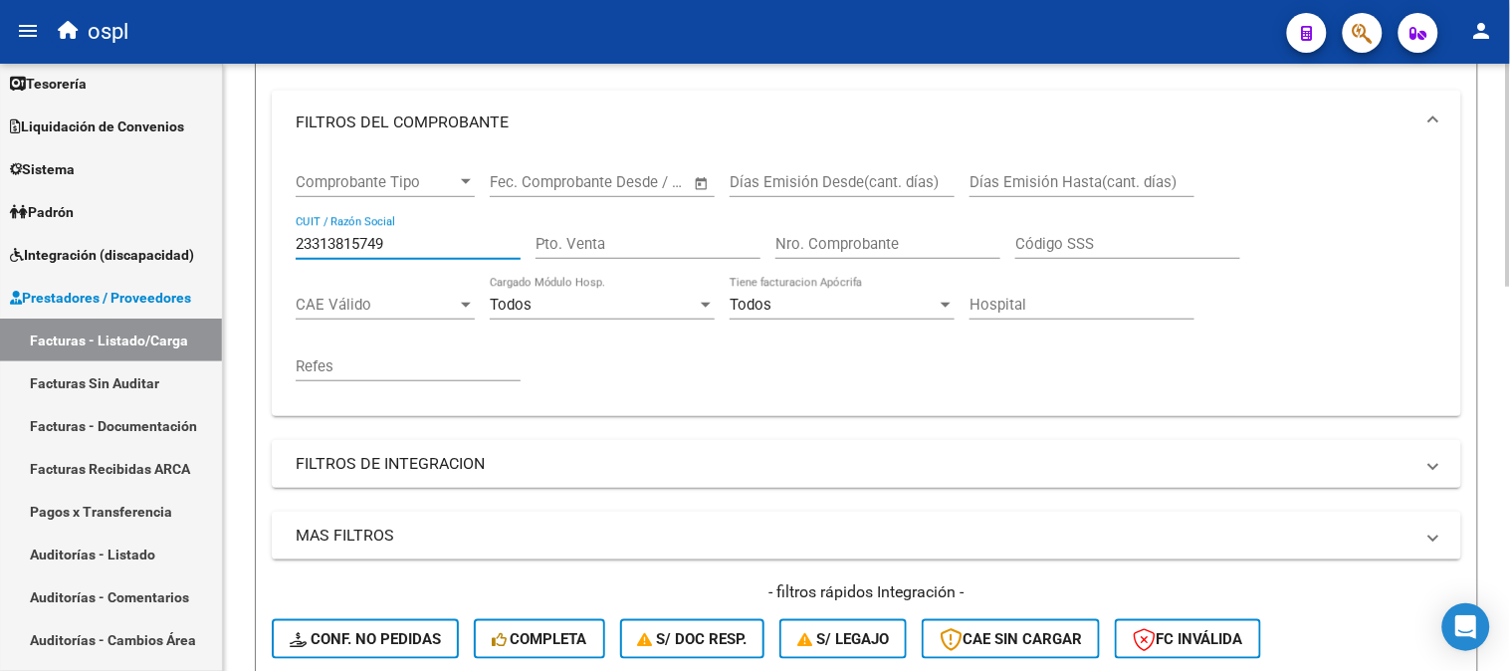
paste input "94281654"
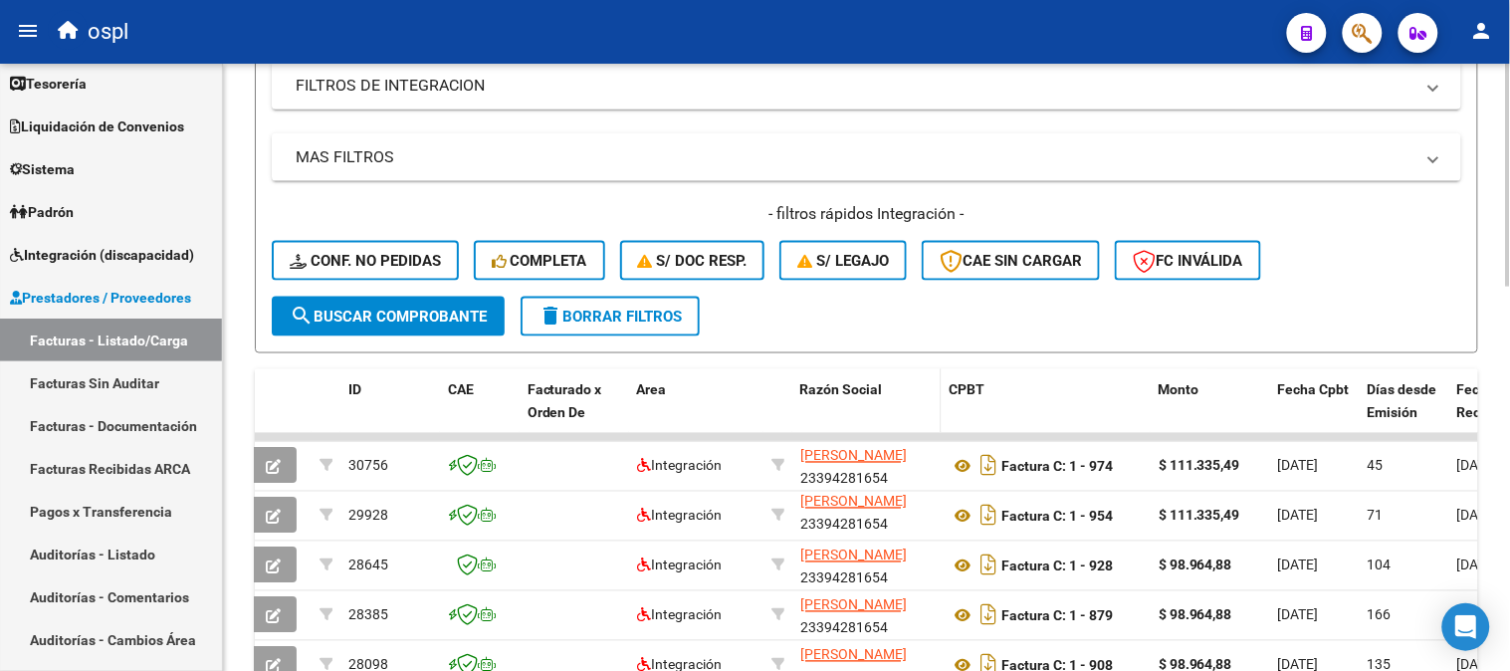
scroll to position [598, 0]
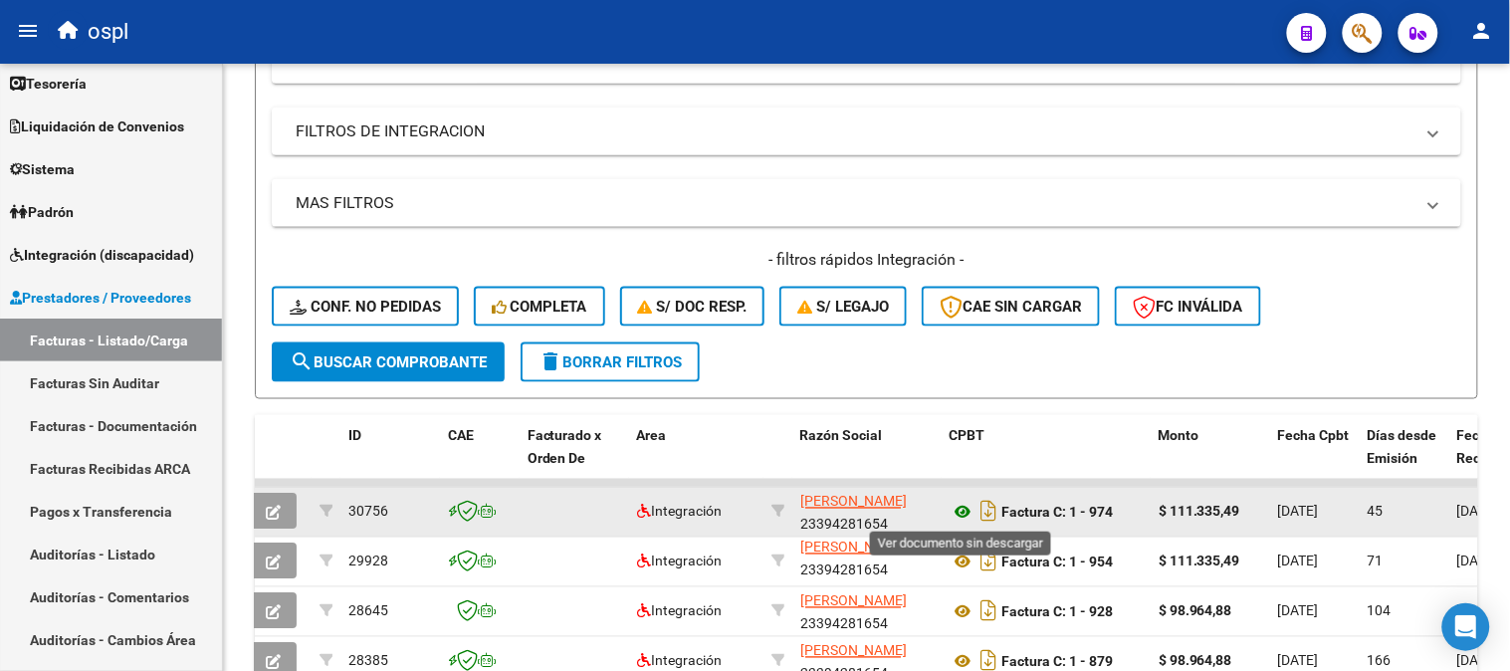
click at [962, 512] on icon at bounding box center [962, 513] width 26 height 24
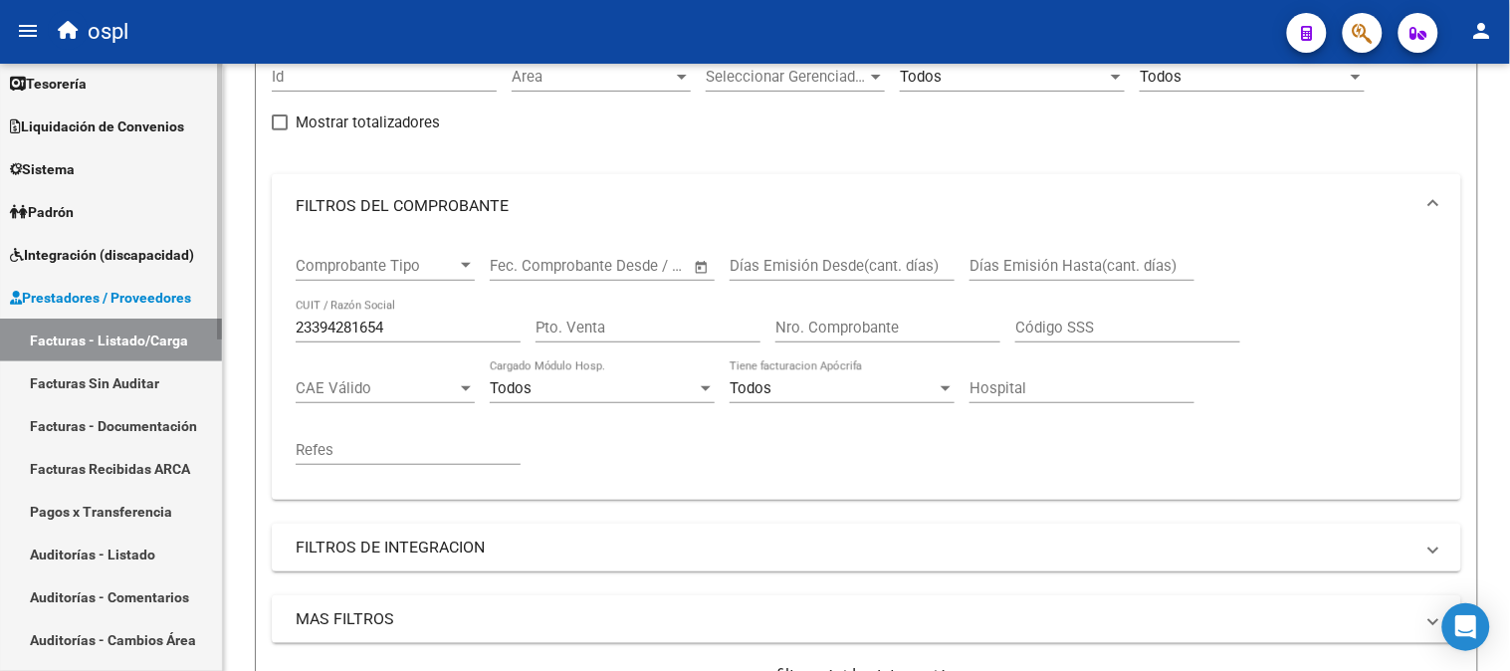
scroll to position [155, 0]
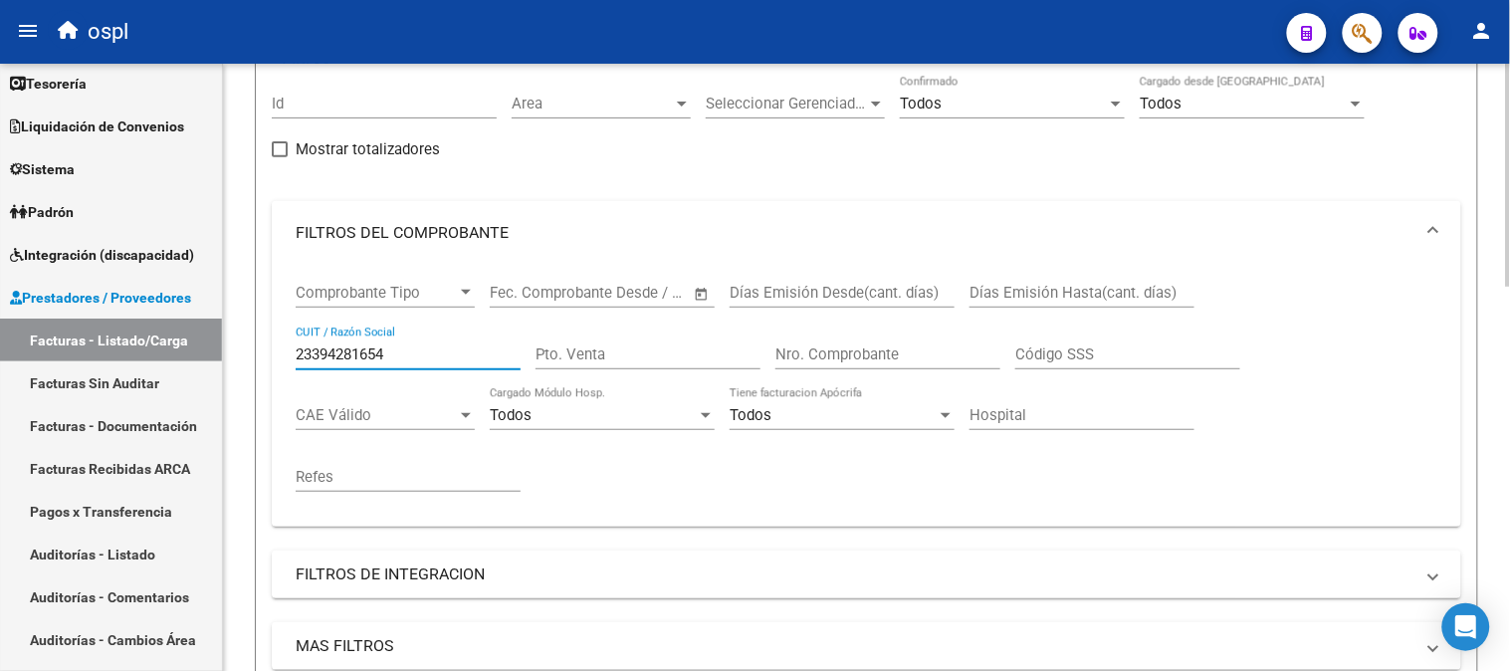
click at [372, 345] on input "23394281654" at bounding box center [408, 354] width 225 height 18
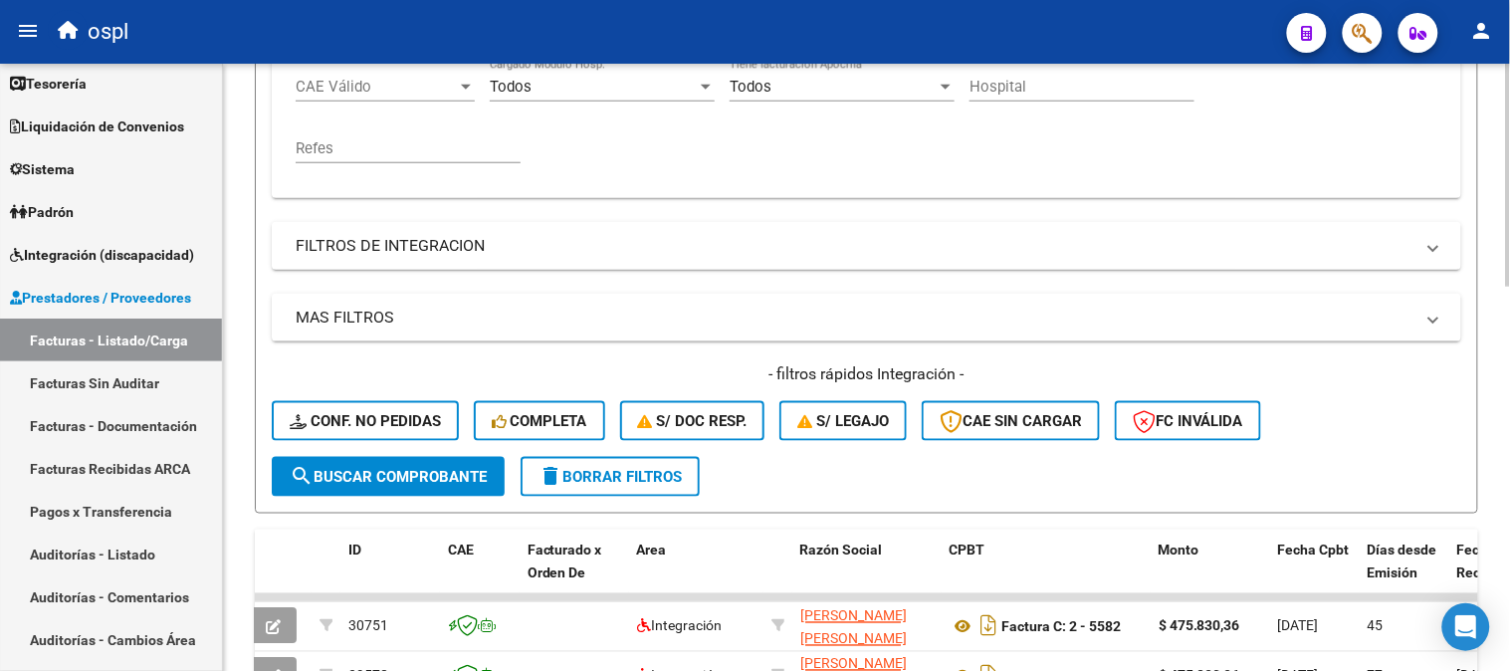
scroll to position [488, 0]
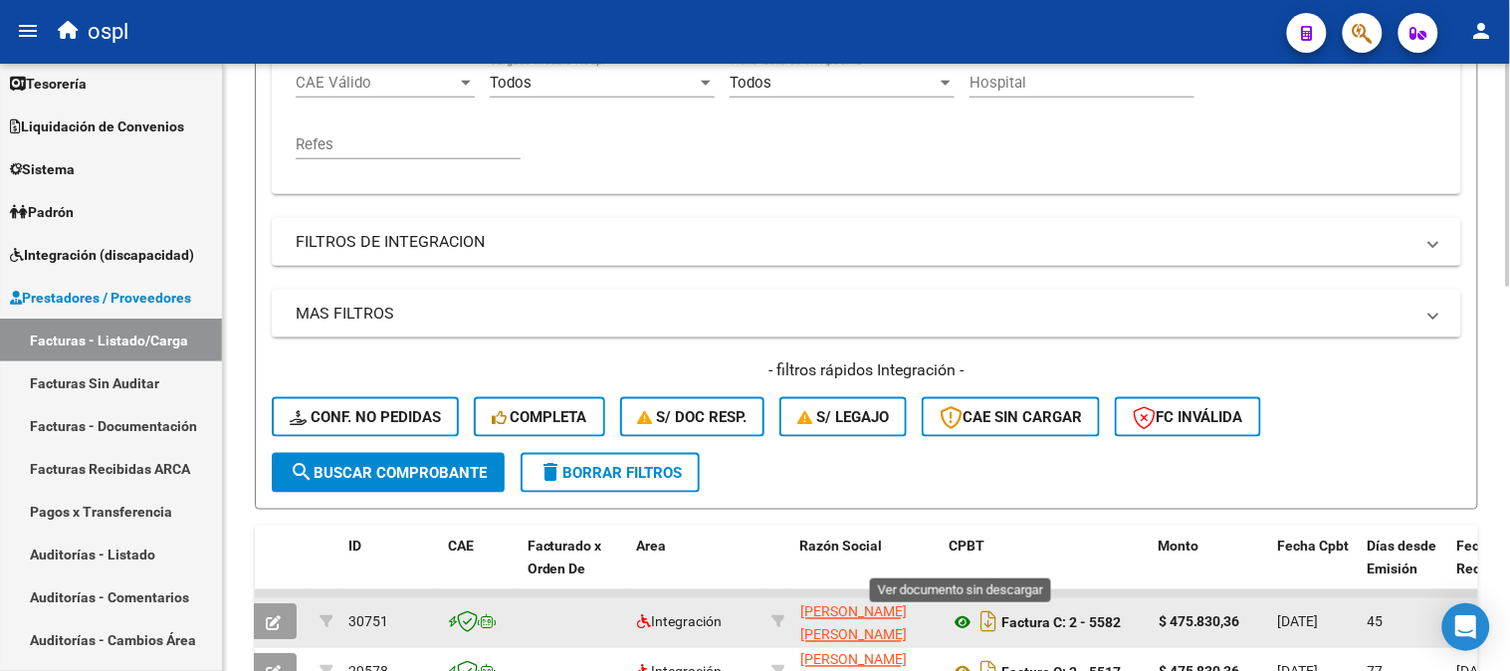
click at [958, 624] on icon at bounding box center [962, 623] width 26 height 24
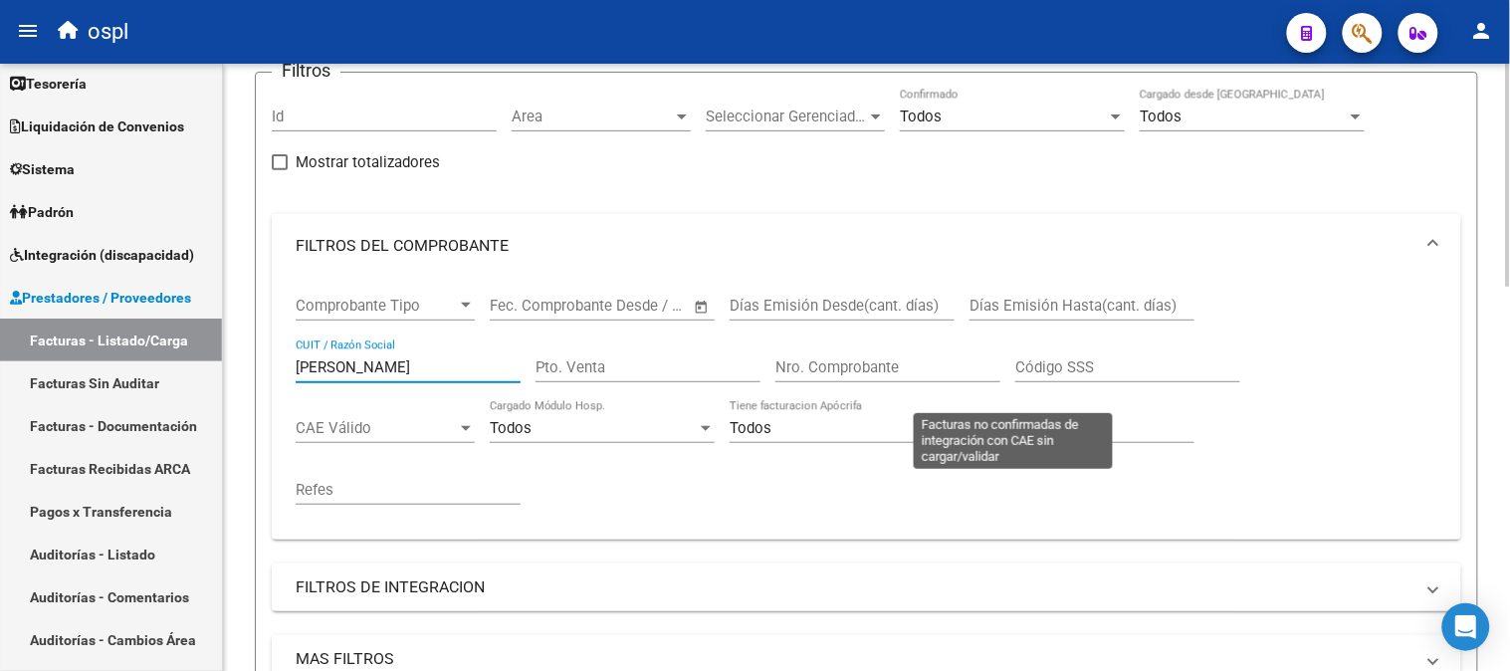
scroll to position [522, 0]
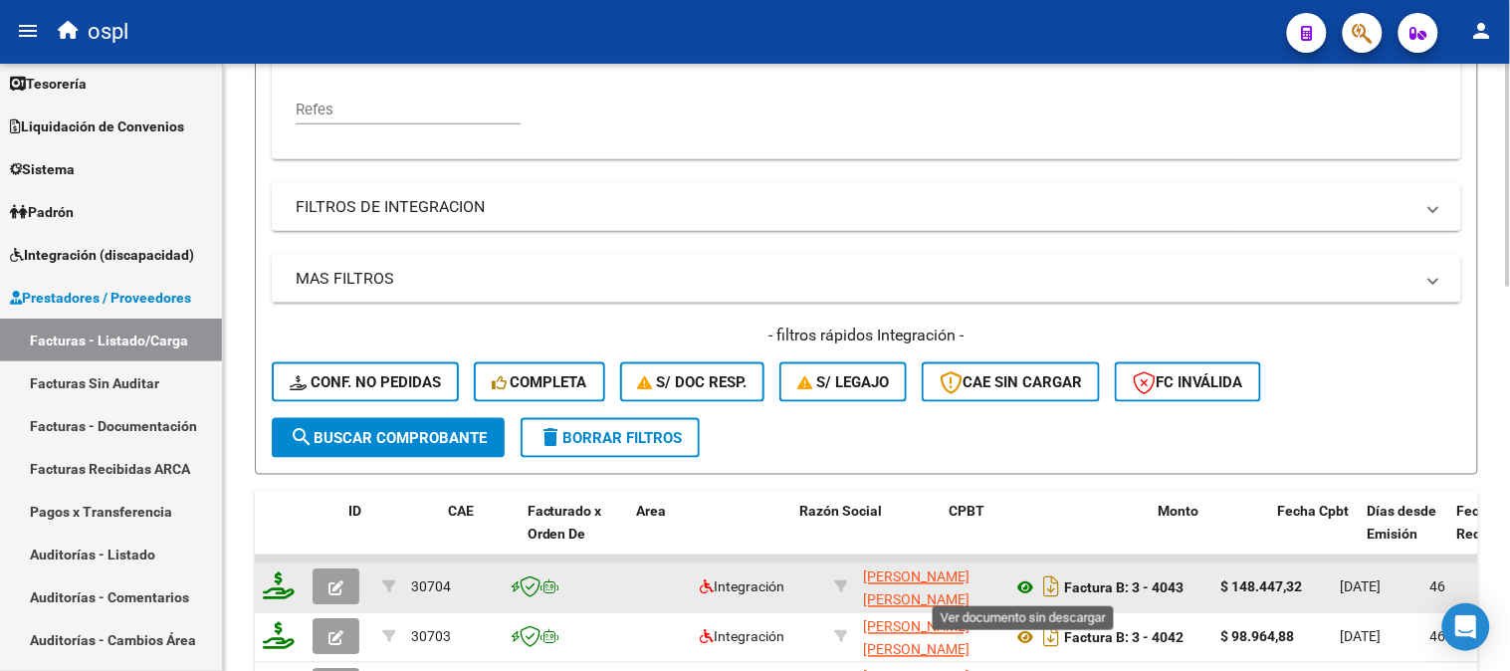
type input "[PERSON_NAME]"
click at [1022, 582] on icon at bounding box center [1025, 588] width 26 height 24
